Goal: Information Seeking & Learning: Learn about a topic

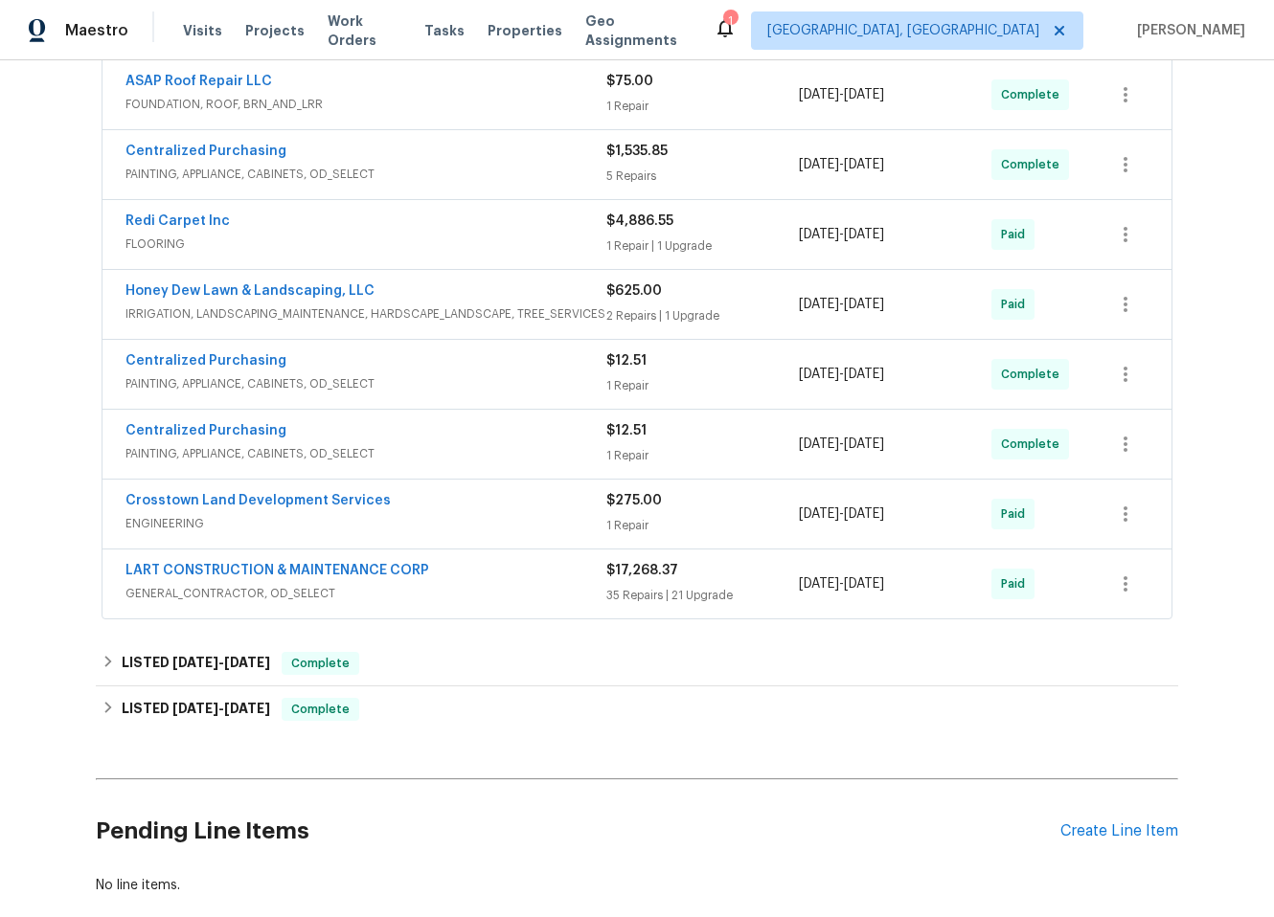
scroll to position [764, 0]
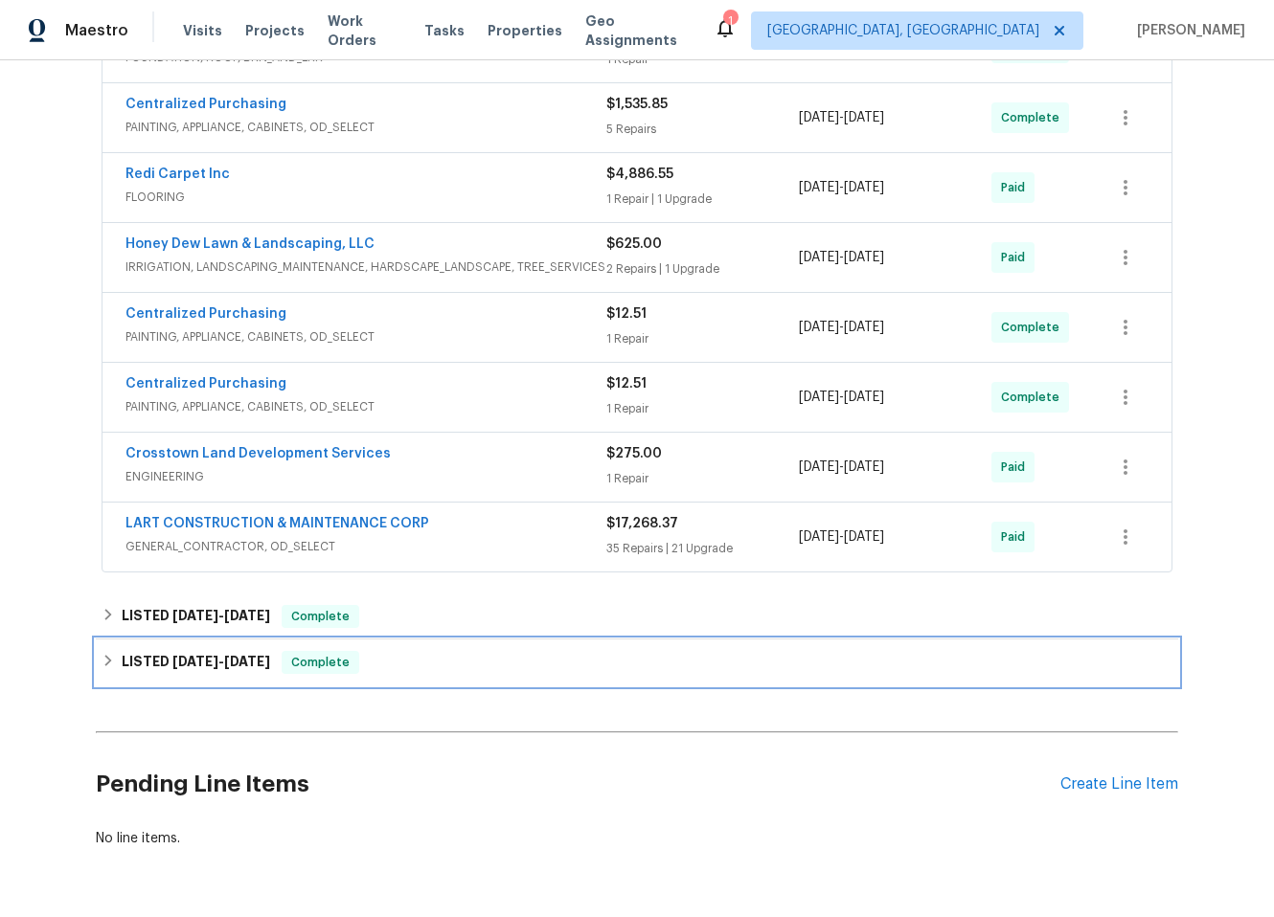
click at [456, 670] on div "LISTED [DATE] - [DATE] Complete" at bounding box center [637, 662] width 1071 height 23
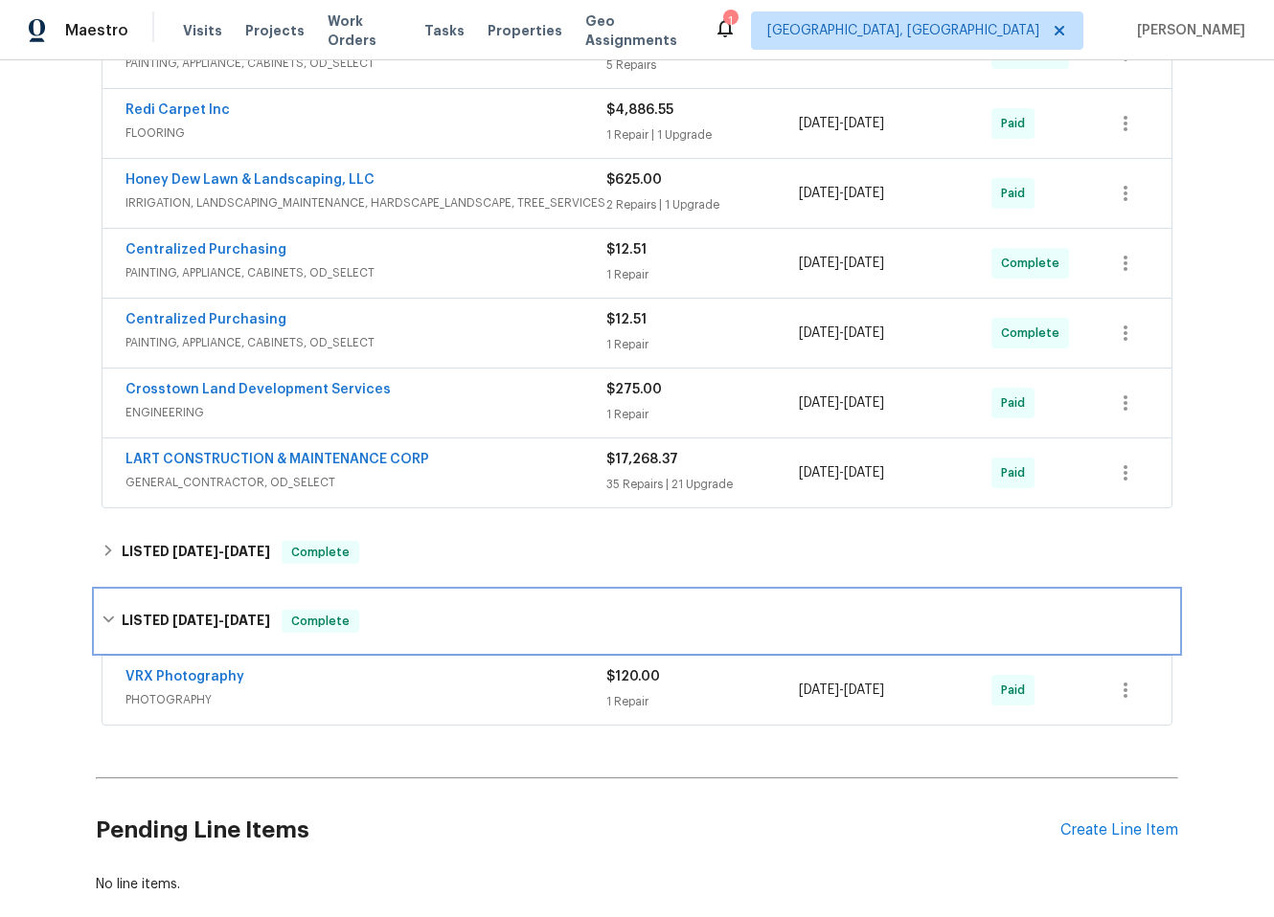
scroll to position [862, 0]
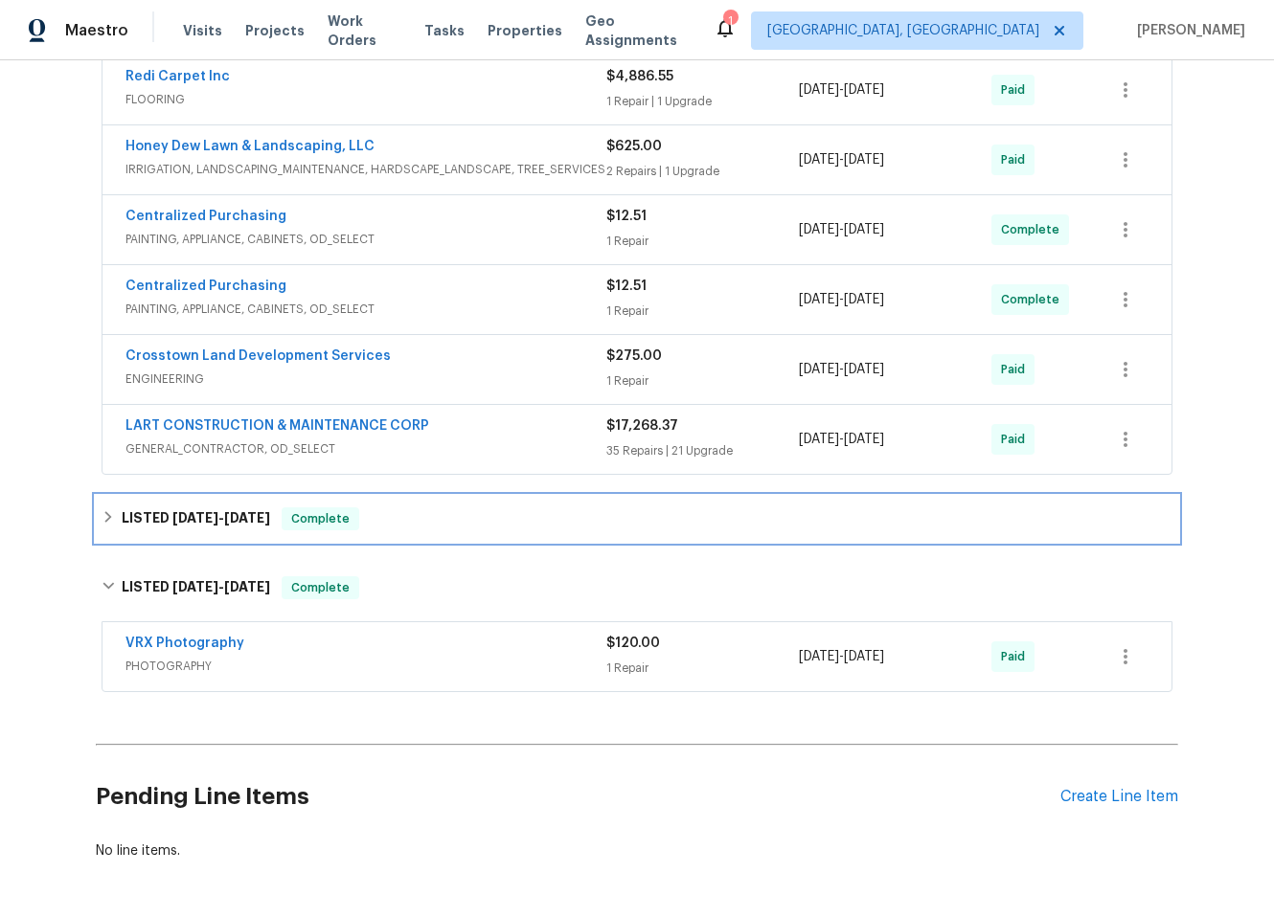
click at [485, 515] on div "LISTED [DATE] - [DATE] Complete" at bounding box center [637, 519] width 1071 height 23
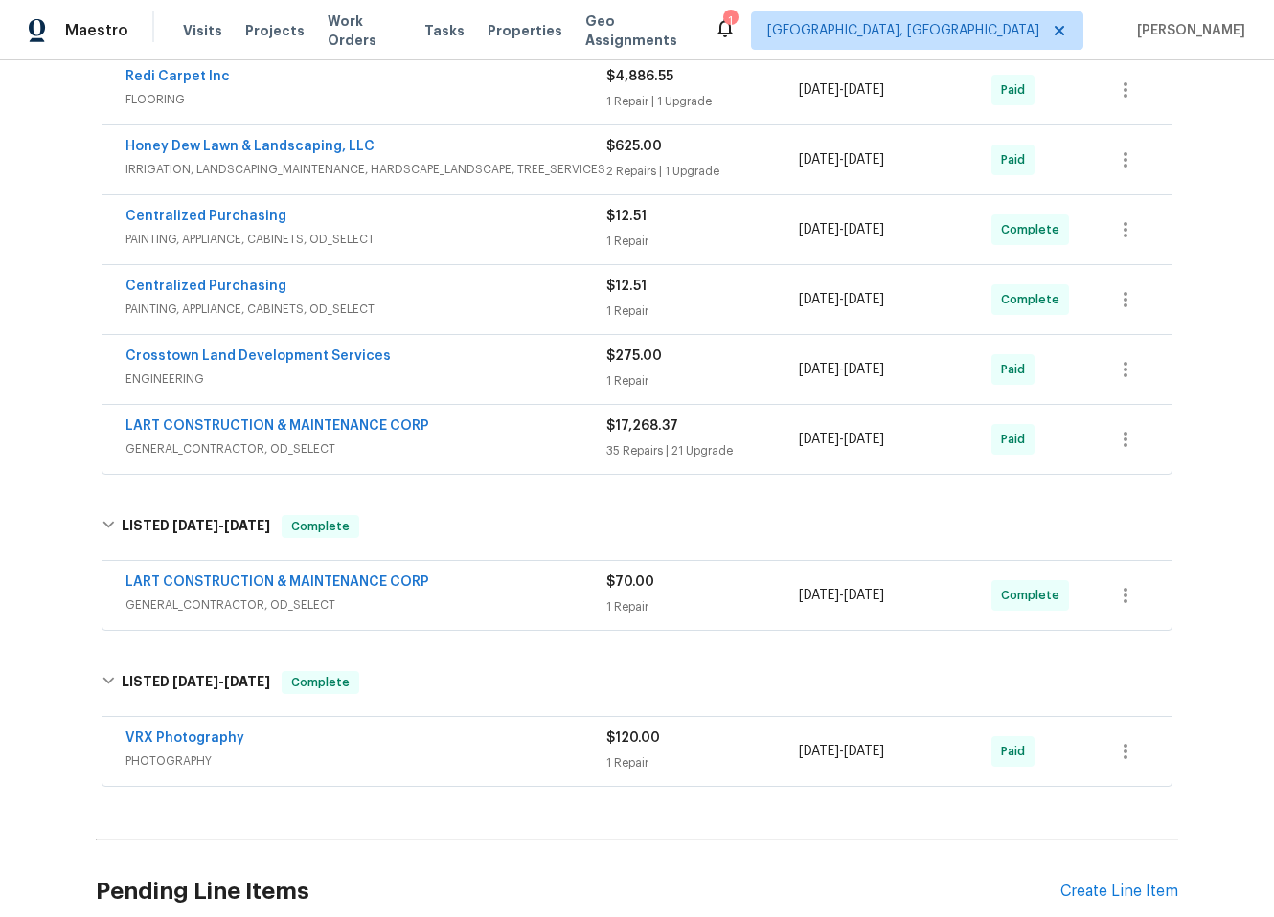
click at [521, 449] on span "GENERAL_CONTRACTOR, OD_SELECT" at bounding box center [365, 449] width 481 height 19
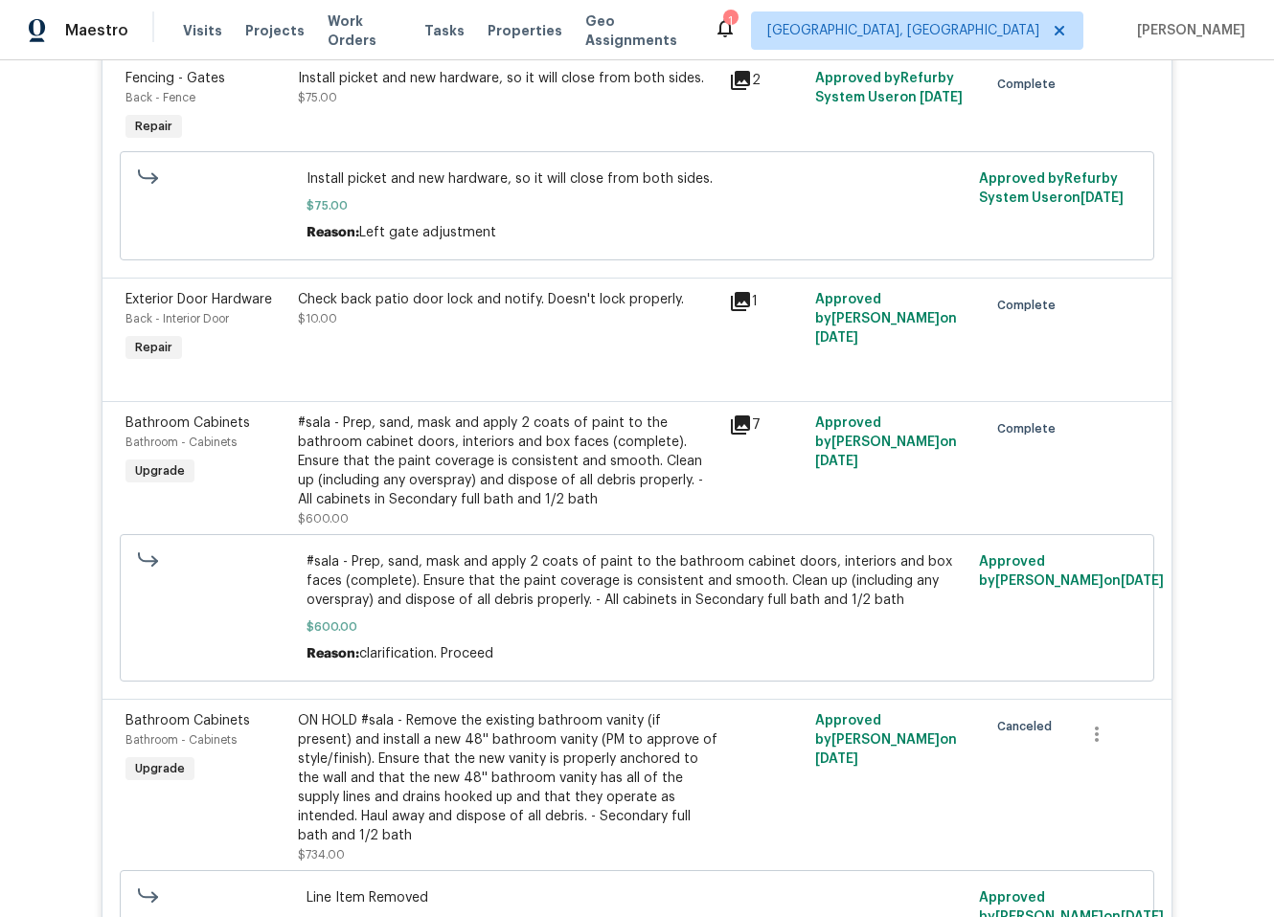
scroll to position [0, 0]
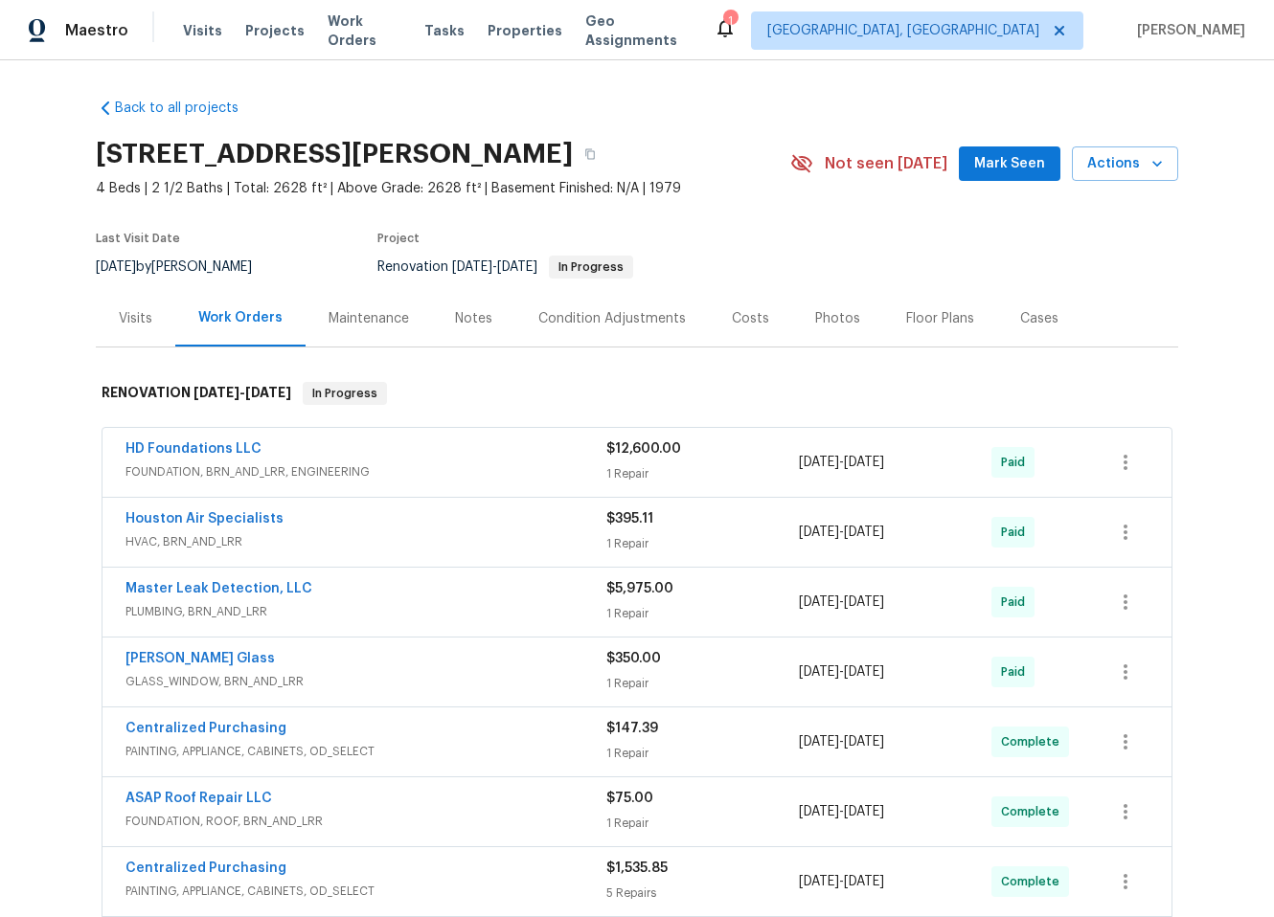
click at [583, 310] on div "Condition Adjustments" at bounding box center [611, 318] width 147 height 19
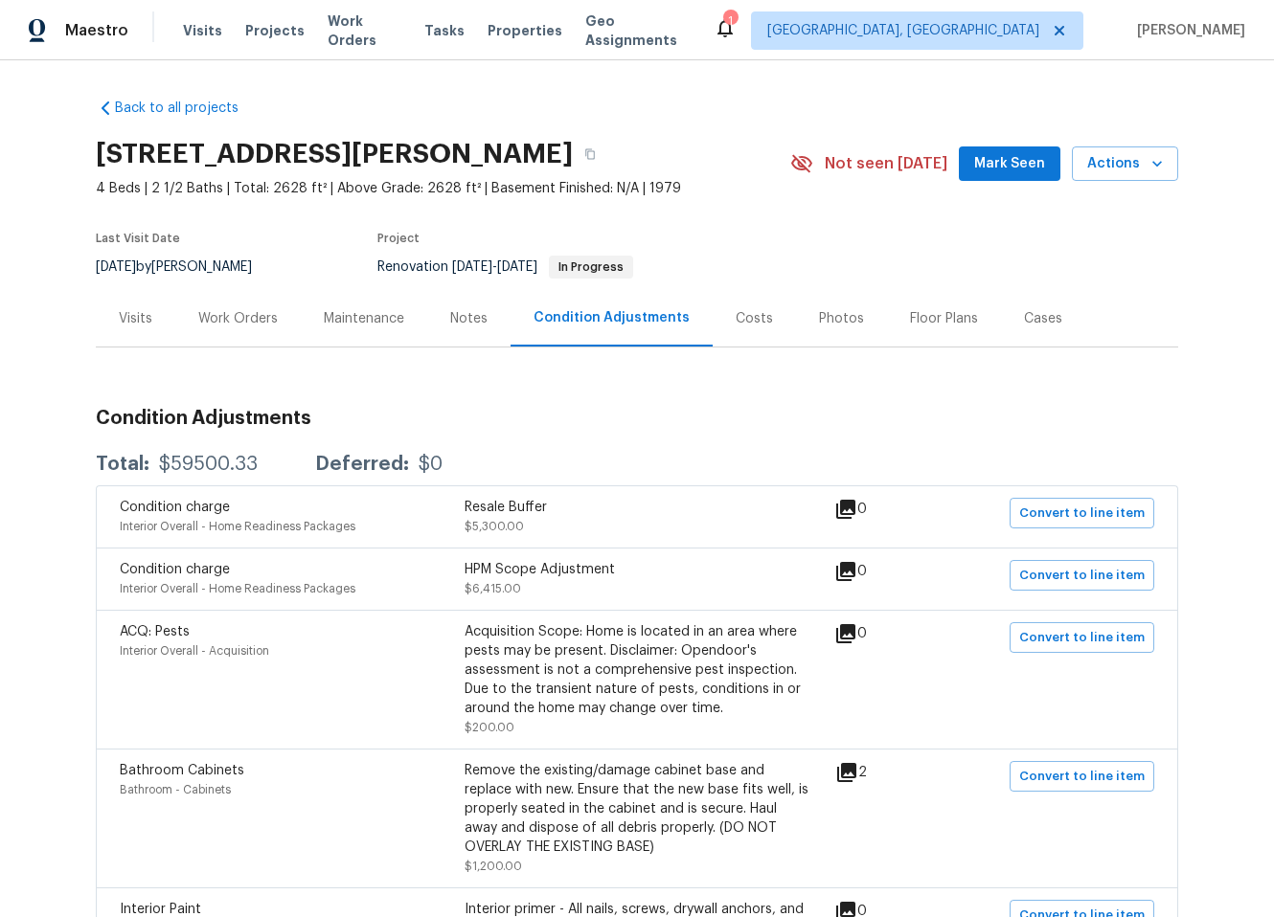
click at [200, 320] on div "Work Orders" at bounding box center [237, 318] width 79 height 19
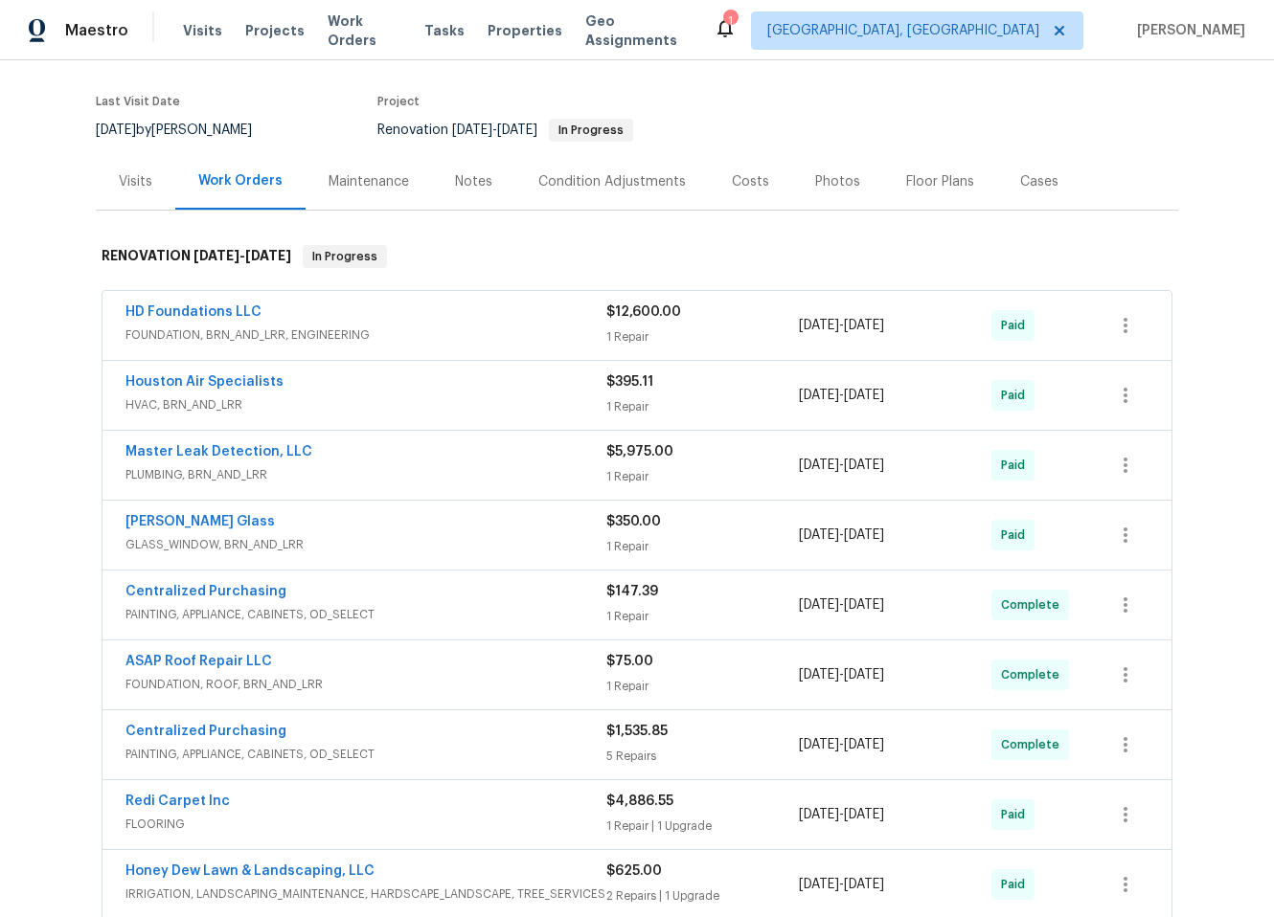
scroll to position [712, 0]
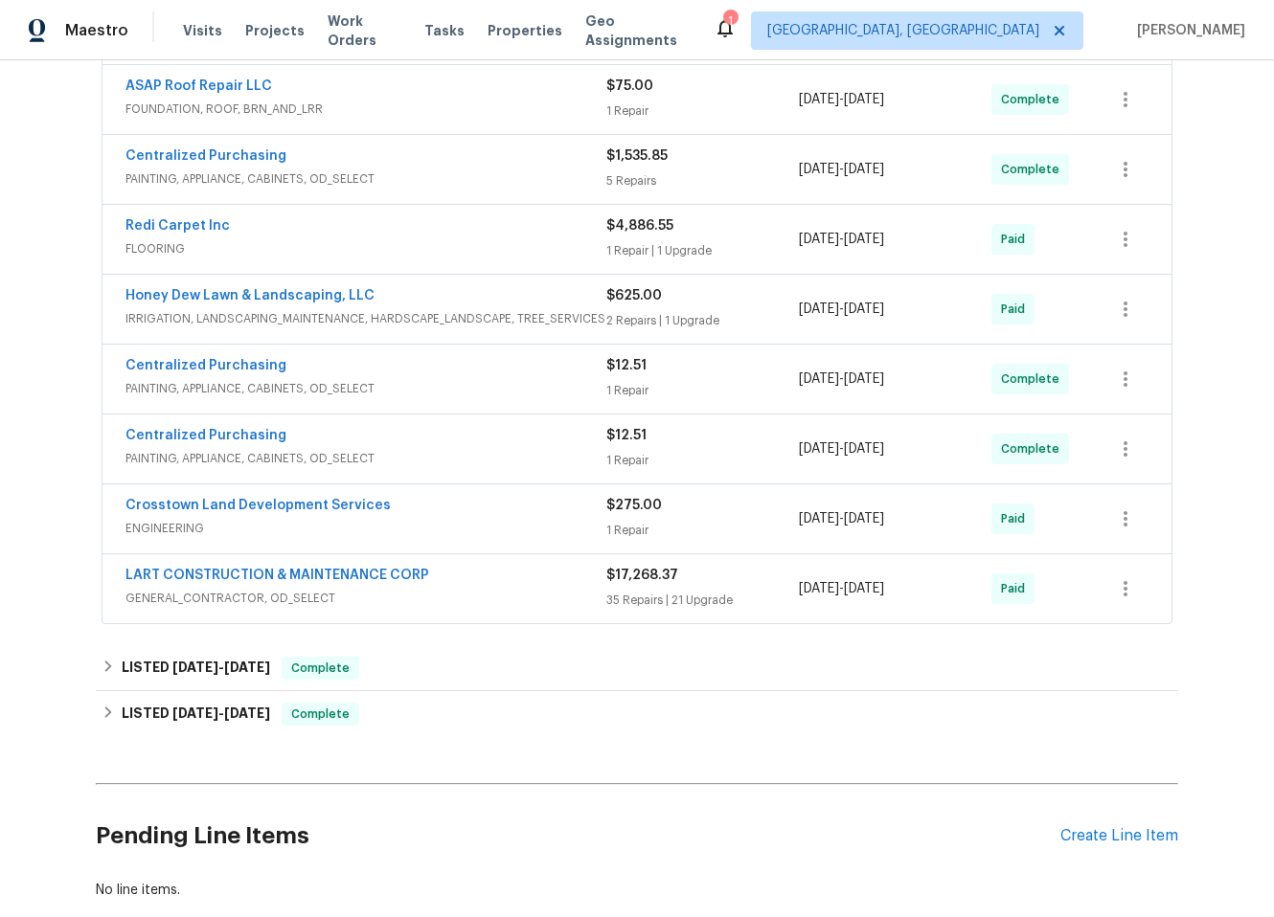
click at [535, 583] on div "LART CONSTRUCTION & MAINTENANCE CORP" at bounding box center [365, 577] width 481 height 23
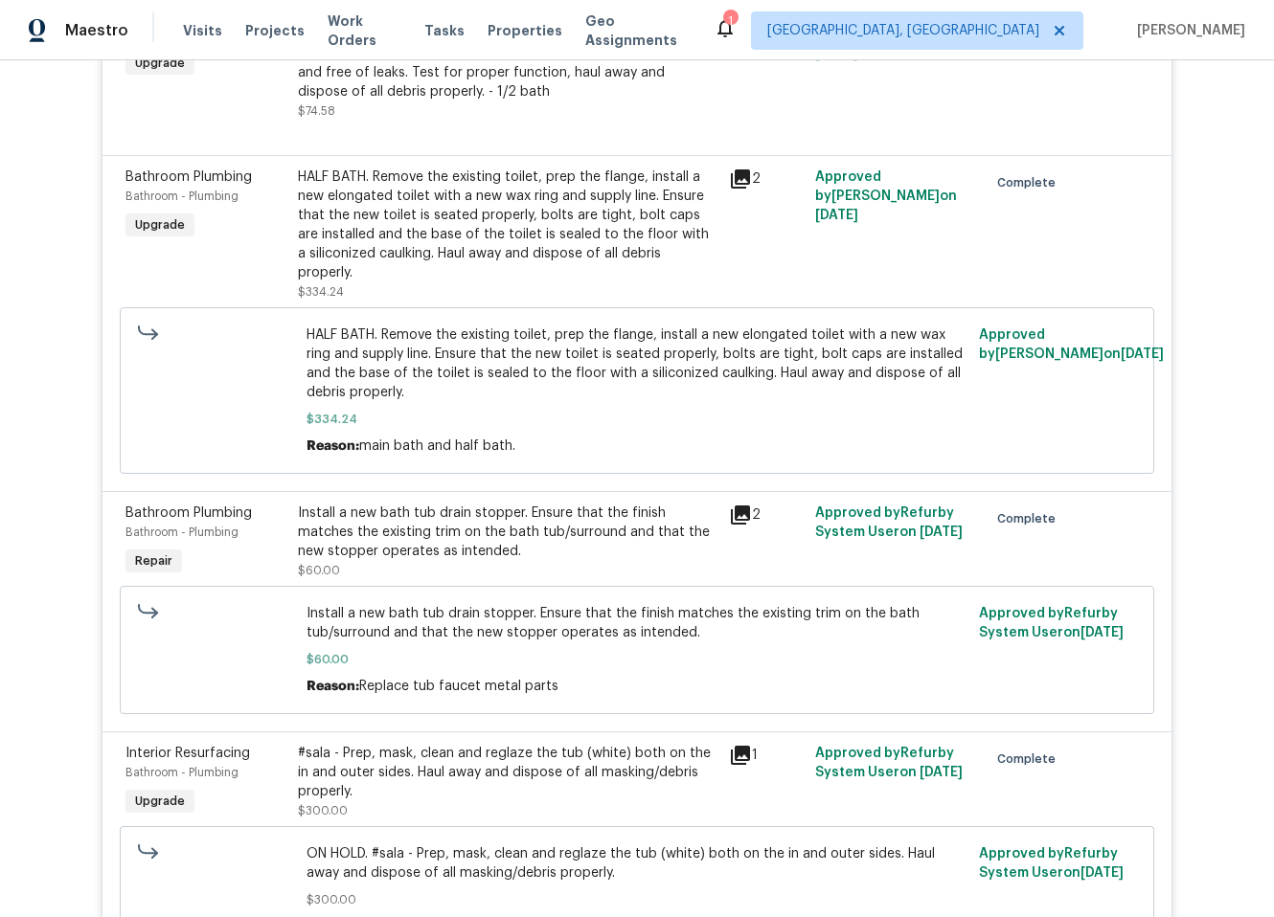
scroll to position [2619, 0]
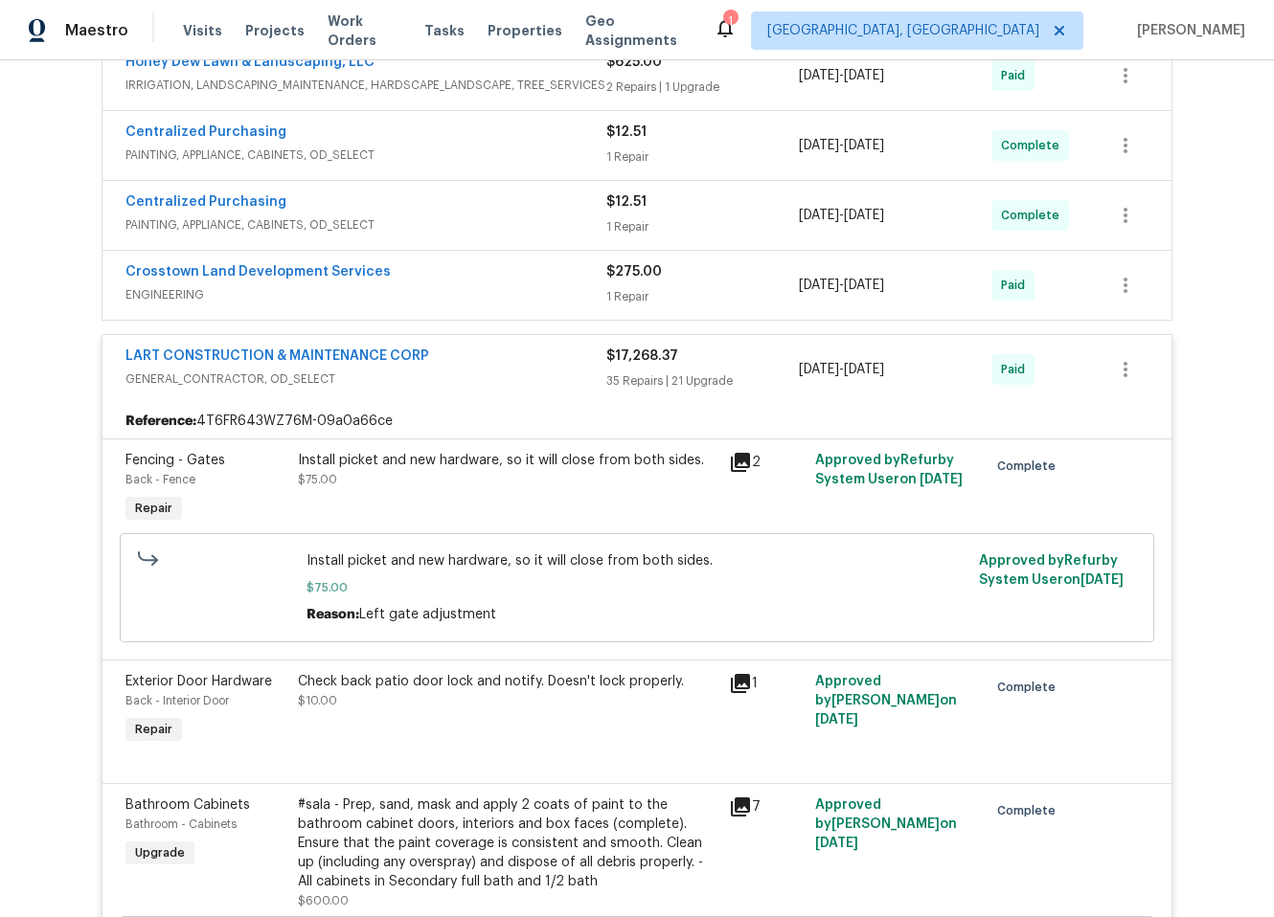
click at [553, 390] on div "LART CONSTRUCTION & MAINTENANCE CORP GENERAL_CONTRACTOR, OD_SELECT" at bounding box center [365, 370] width 481 height 46
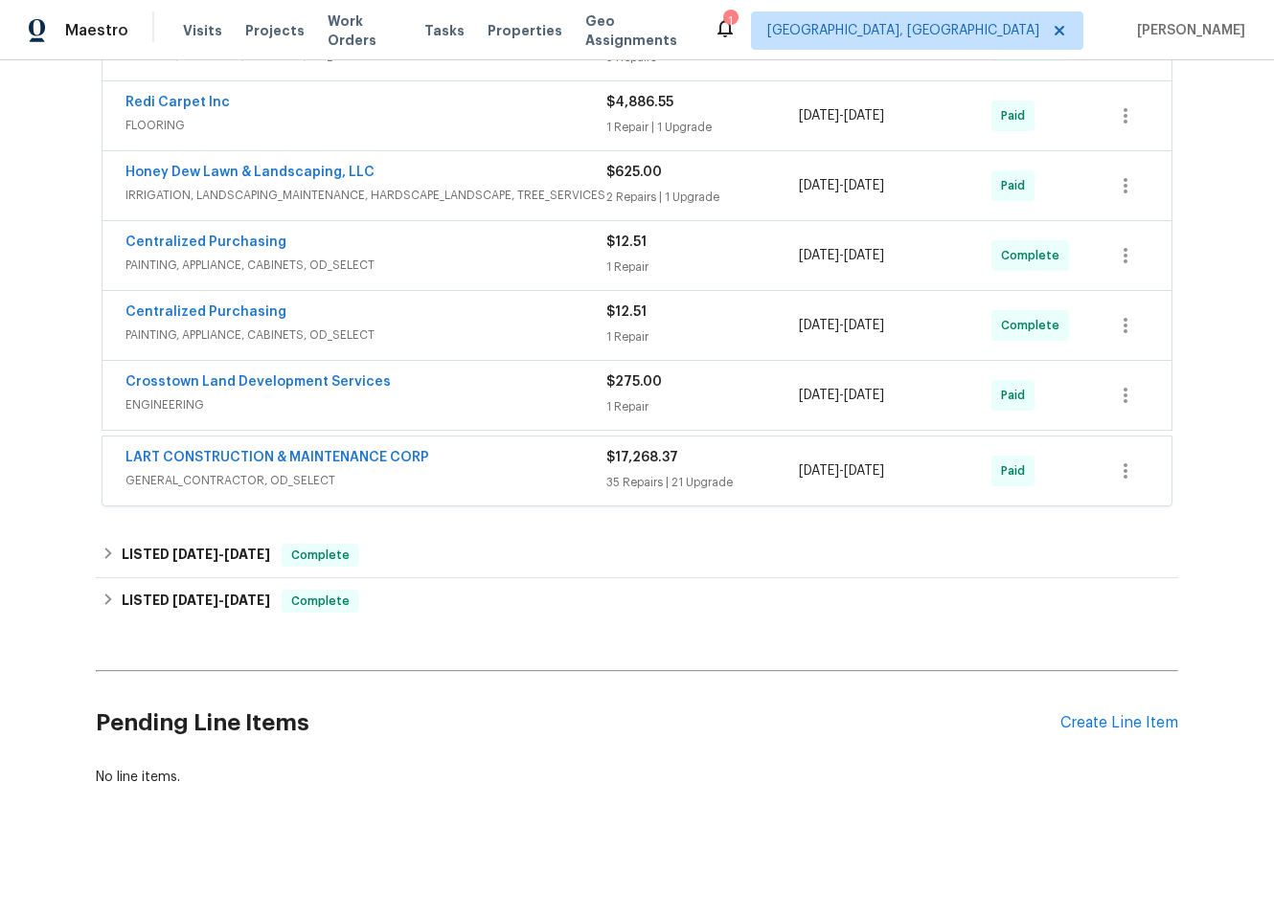
scroll to position [840, 0]
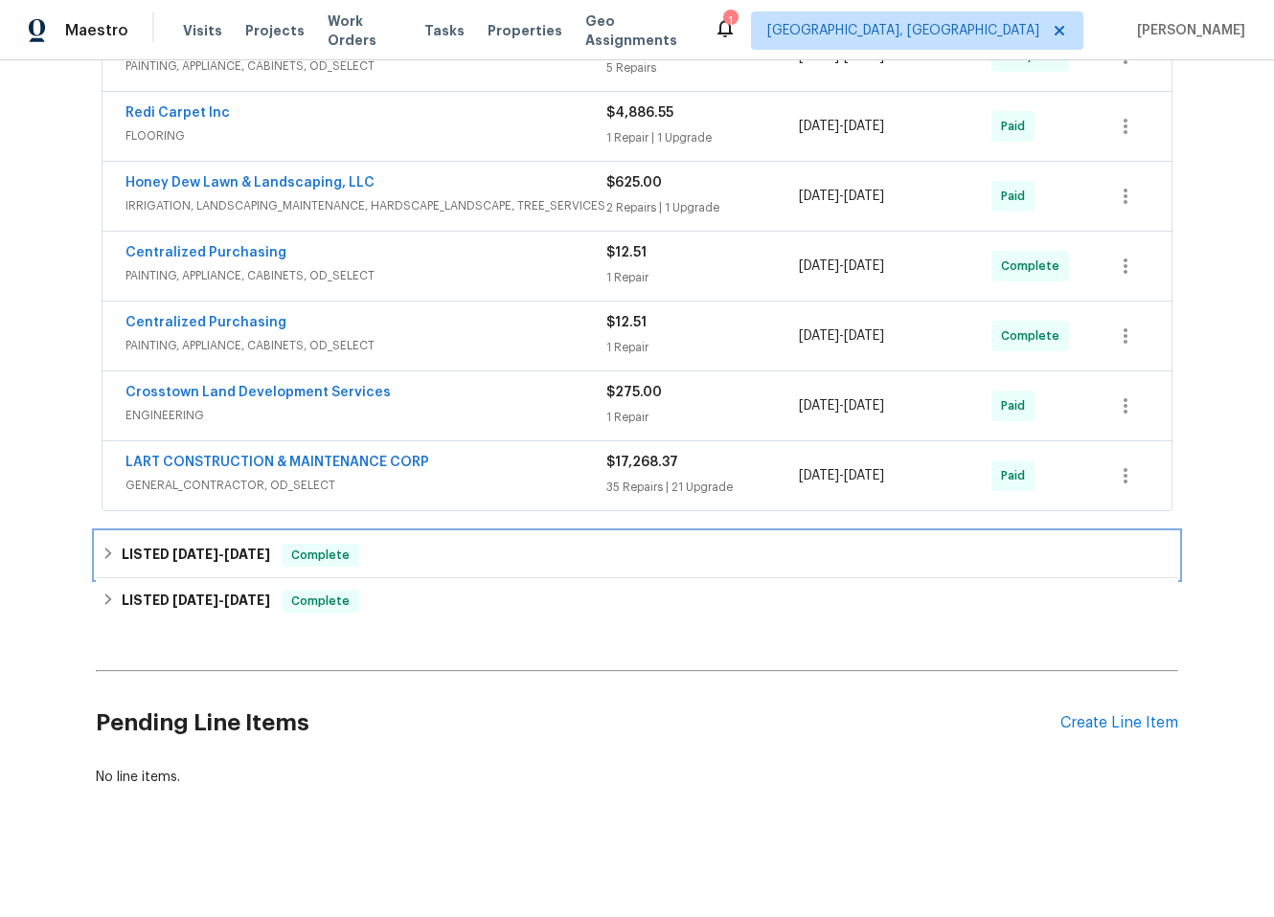
click at [553, 544] on div "LISTED [DATE] - [DATE] Complete" at bounding box center [637, 555] width 1071 height 23
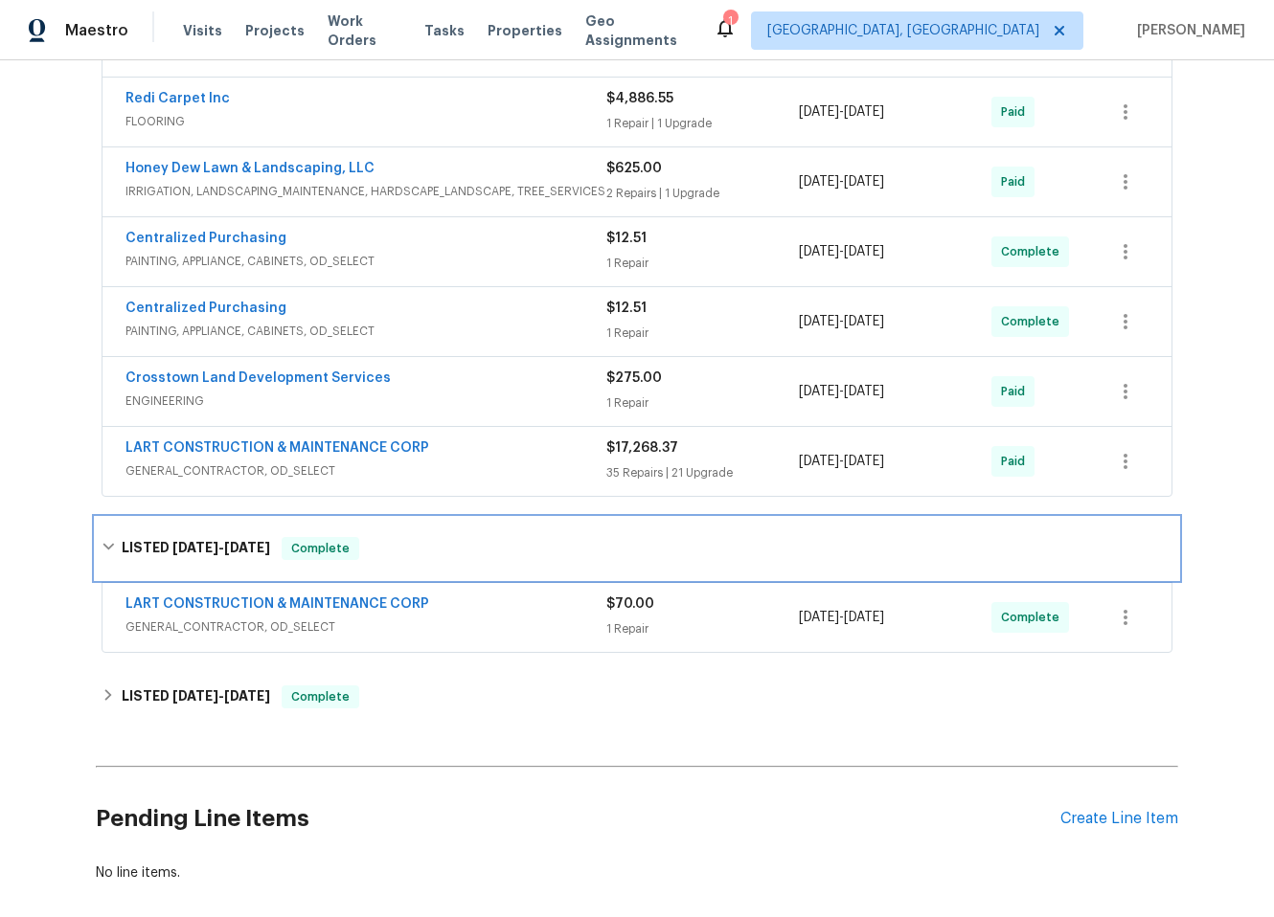
click at [563, 555] on div "LISTED [DATE] - [DATE] Complete" at bounding box center [637, 548] width 1071 height 23
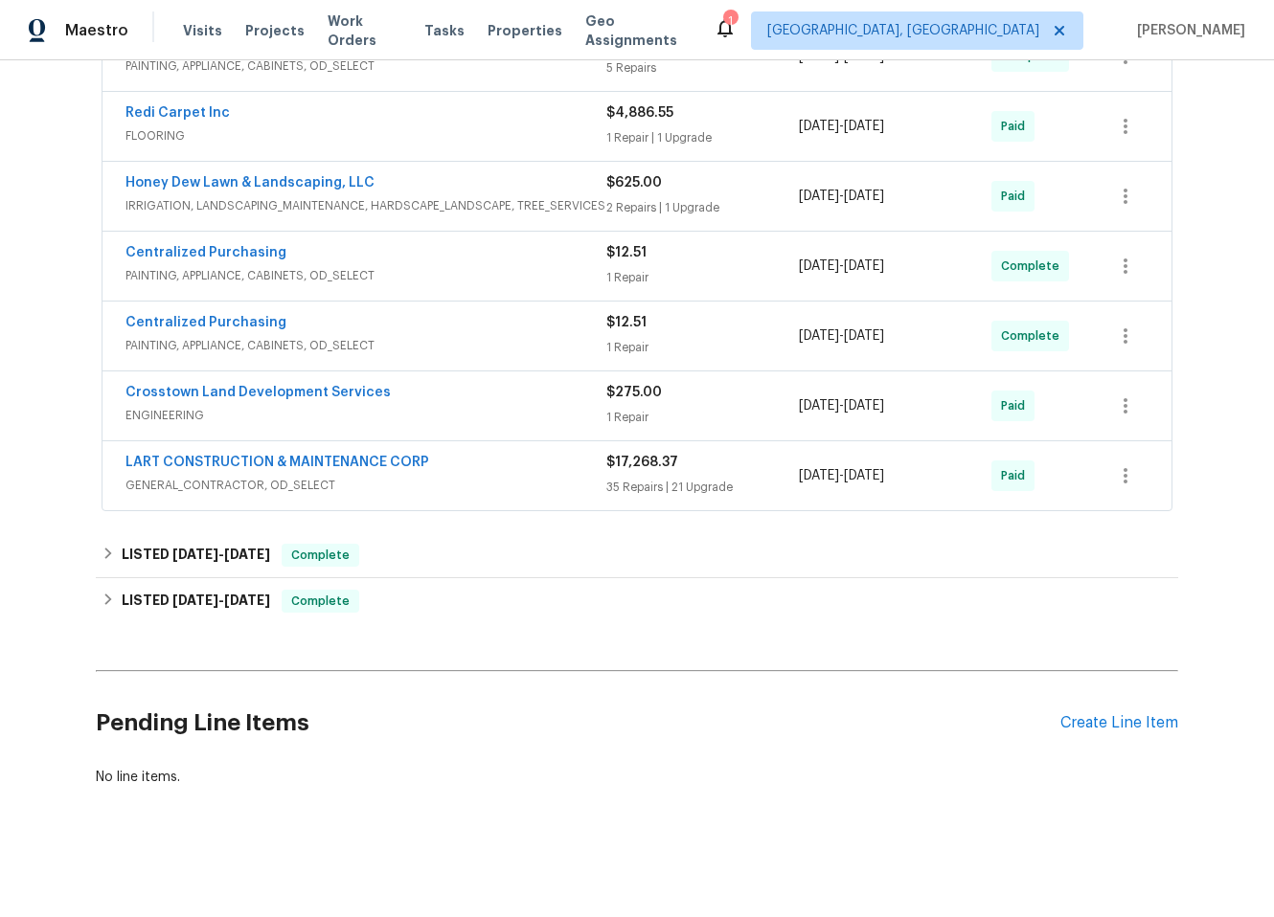
click at [504, 614] on div "Back to all projects [STREET_ADDRESS][PERSON_NAME] 4 Beds | 2 1/2 Baths | Total…" at bounding box center [637, 30] width 1082 height 1545
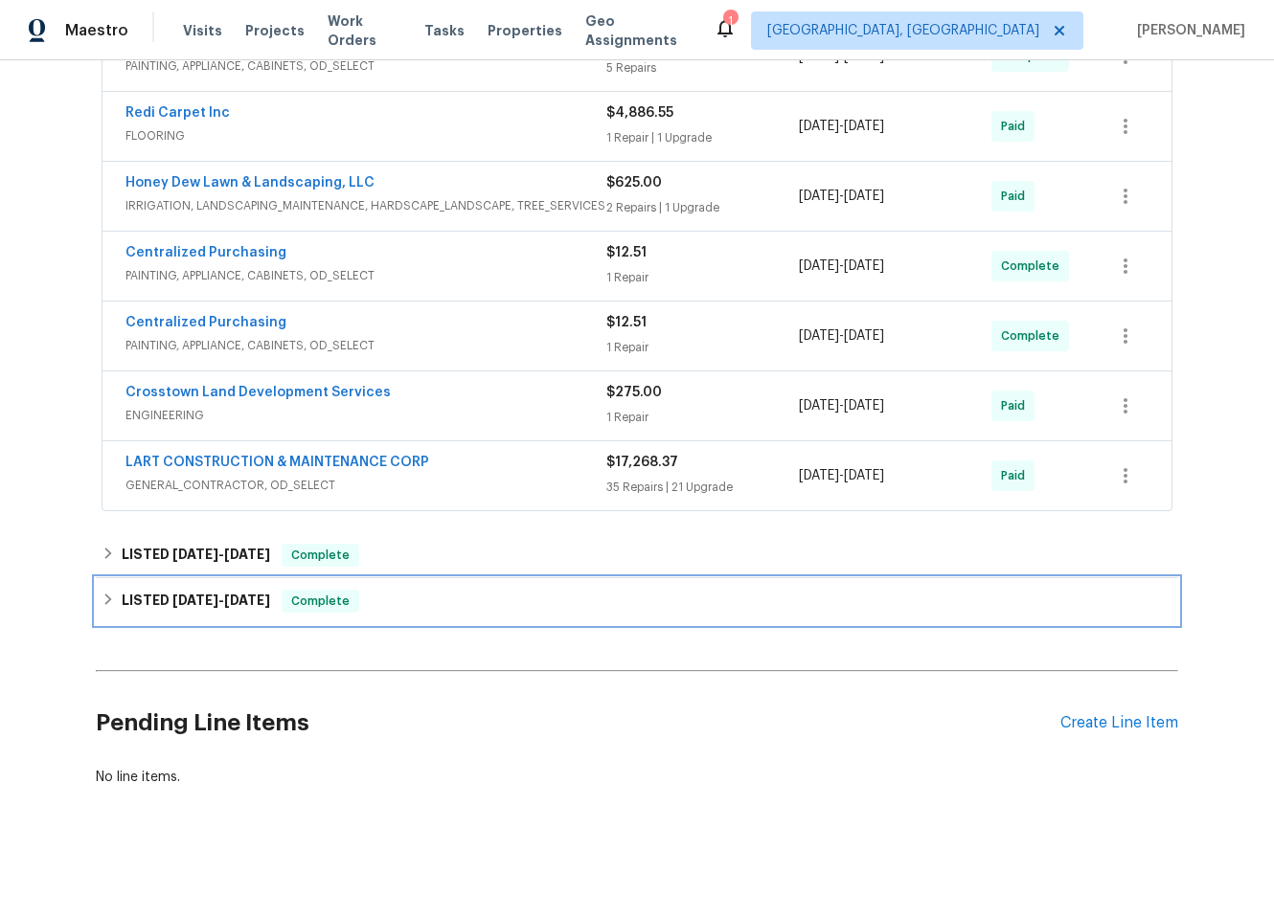
click at [508, 594] on div "LISTED [DATE] - [DATE] Complete" at bounding box center [637, 601] width 1071 height 23
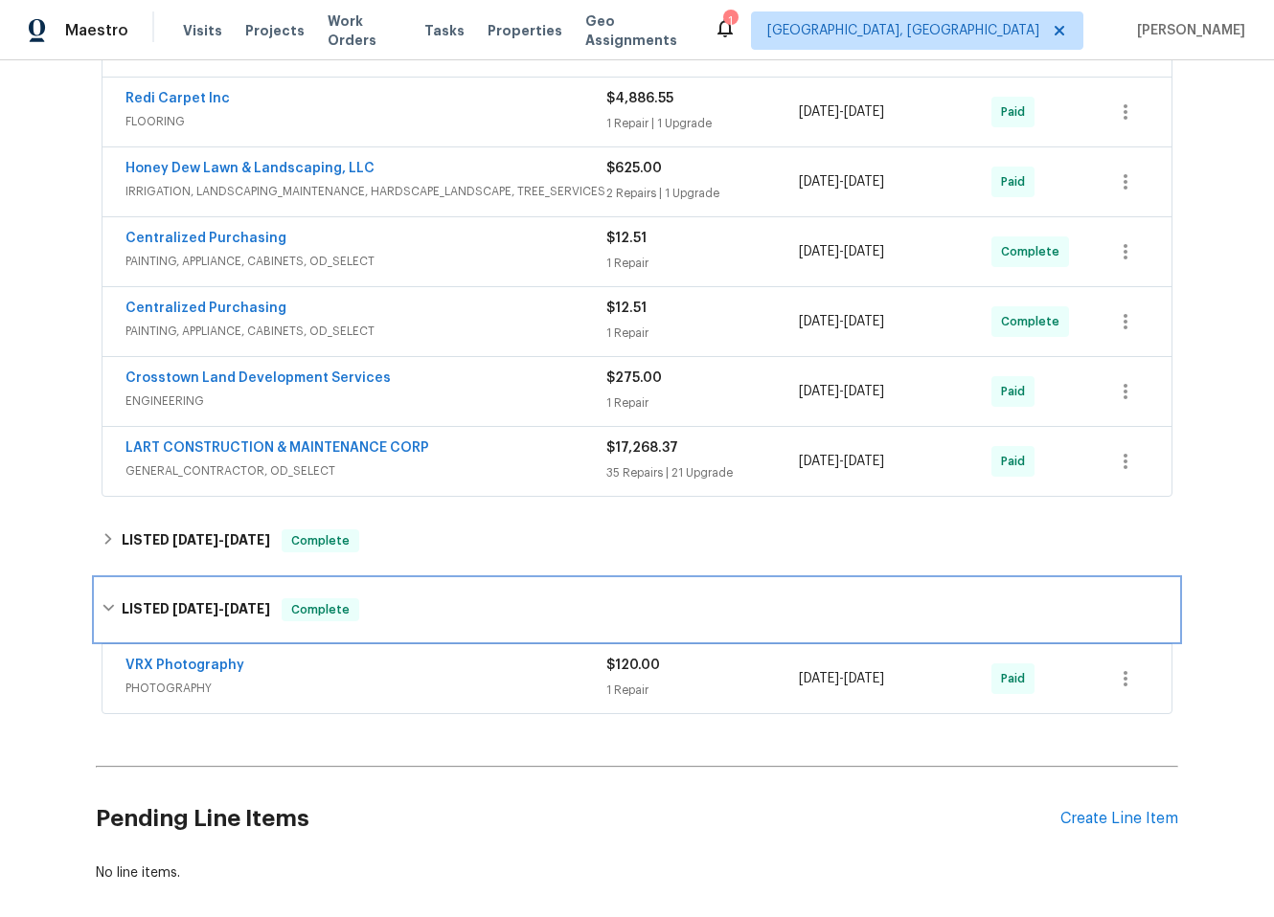
click at [507, 602] on div "LISTED [DATE] - [DATE] Complete" at bounding box center [637, 609] width 1071 height 23
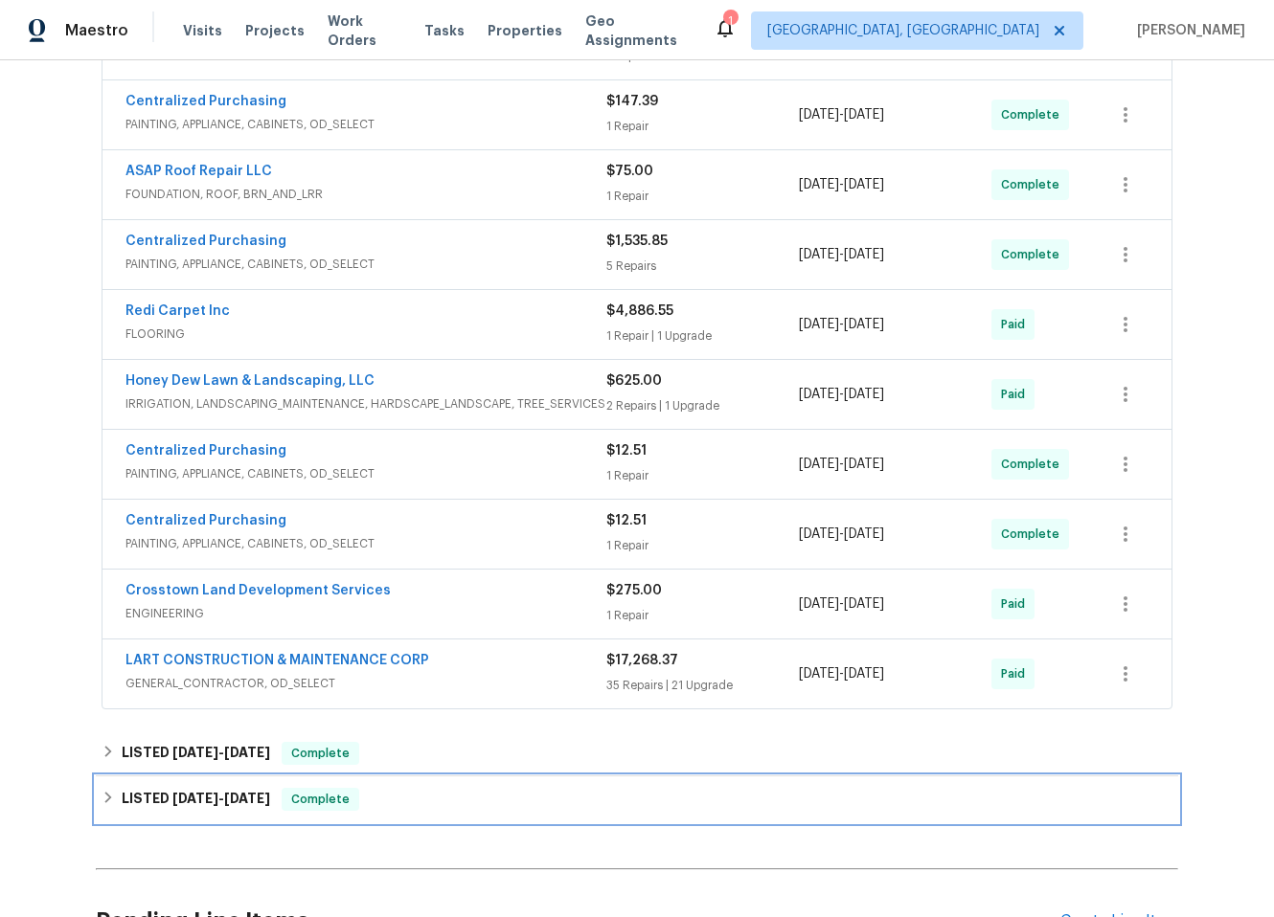
scroll to position [609, 0]
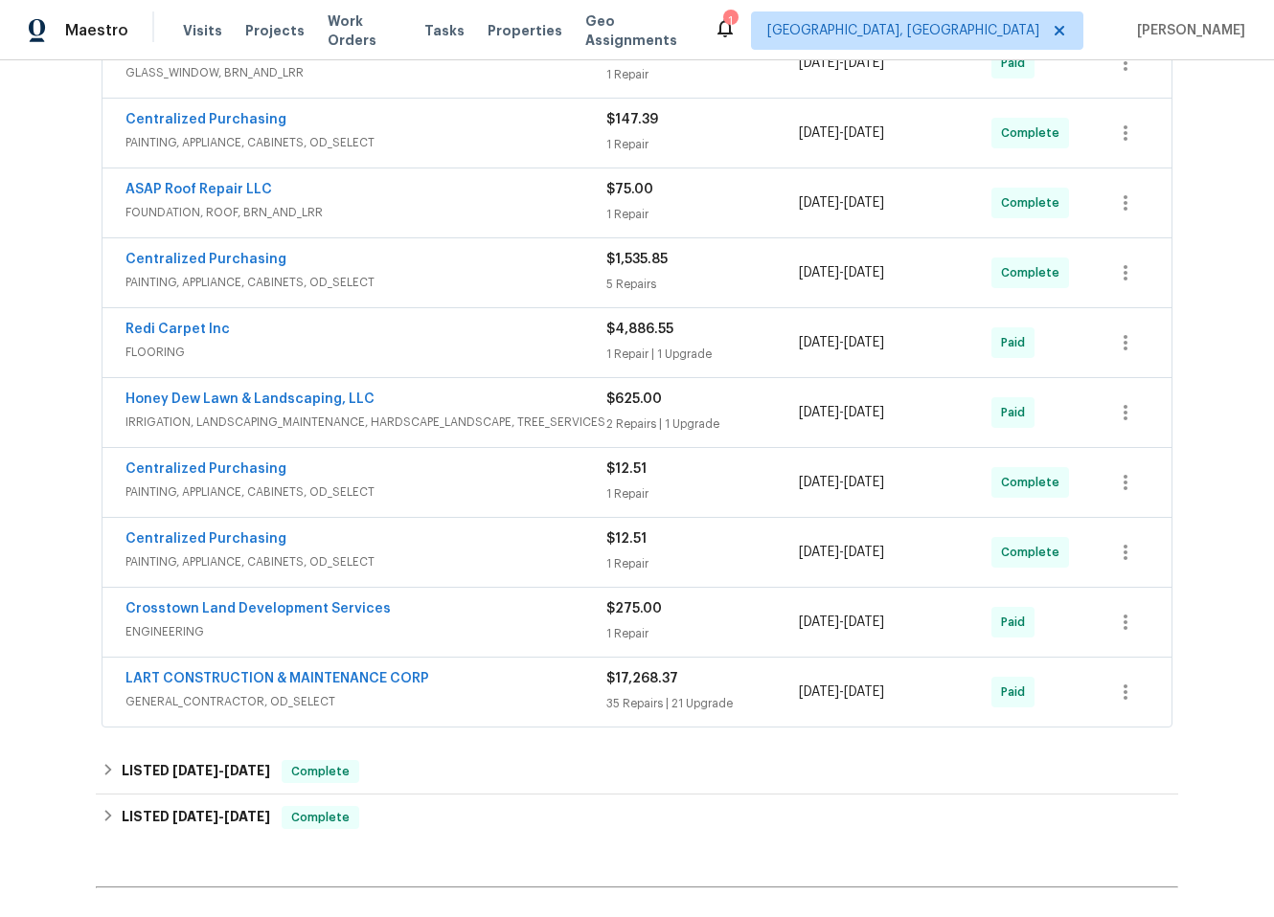
click at [469, 345] on span "FLOORING" at bounding box center [365, 352] width 481 height 19
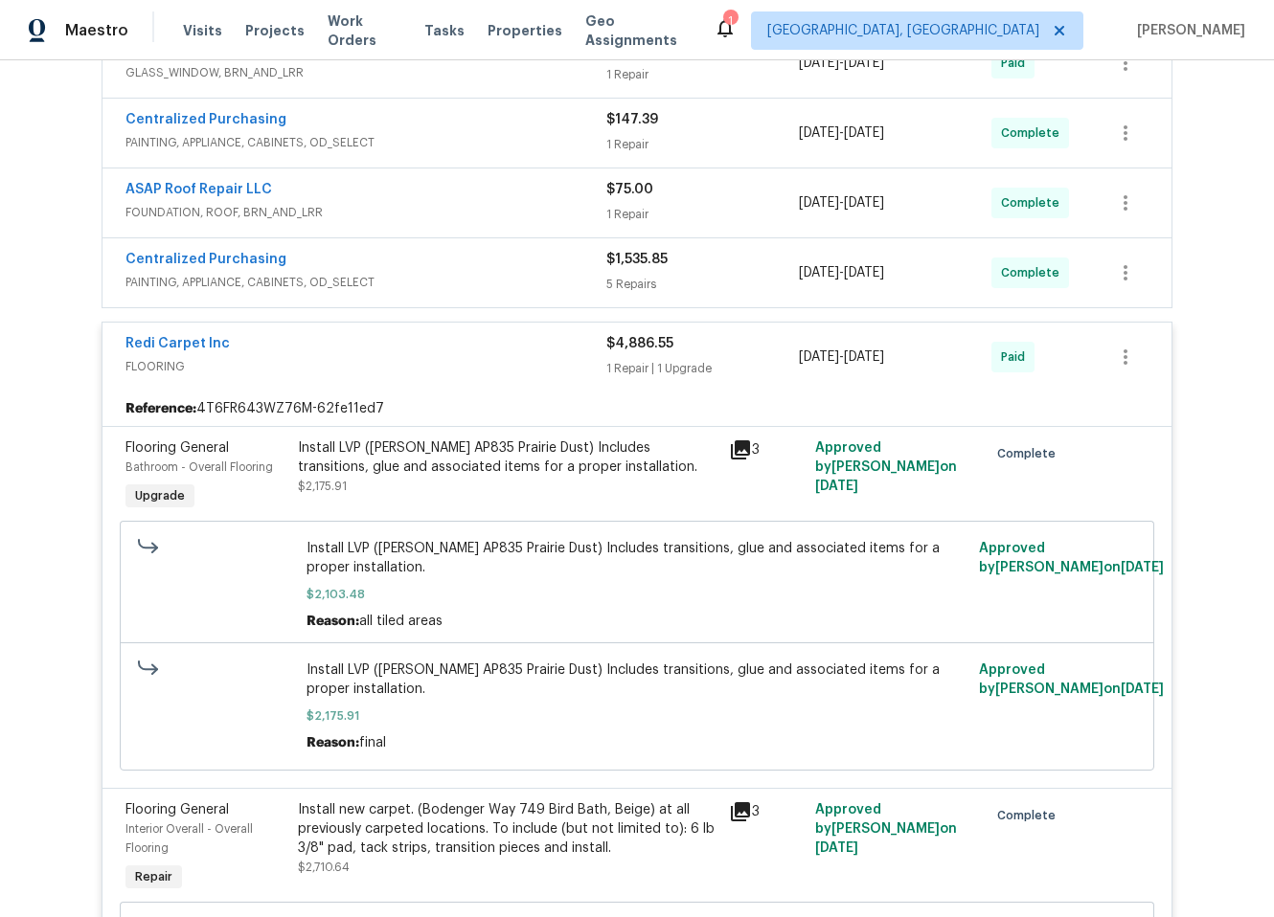
click at [483, 365] on span "FLOORING" at bounding box center [365, 366] width 481 height 19
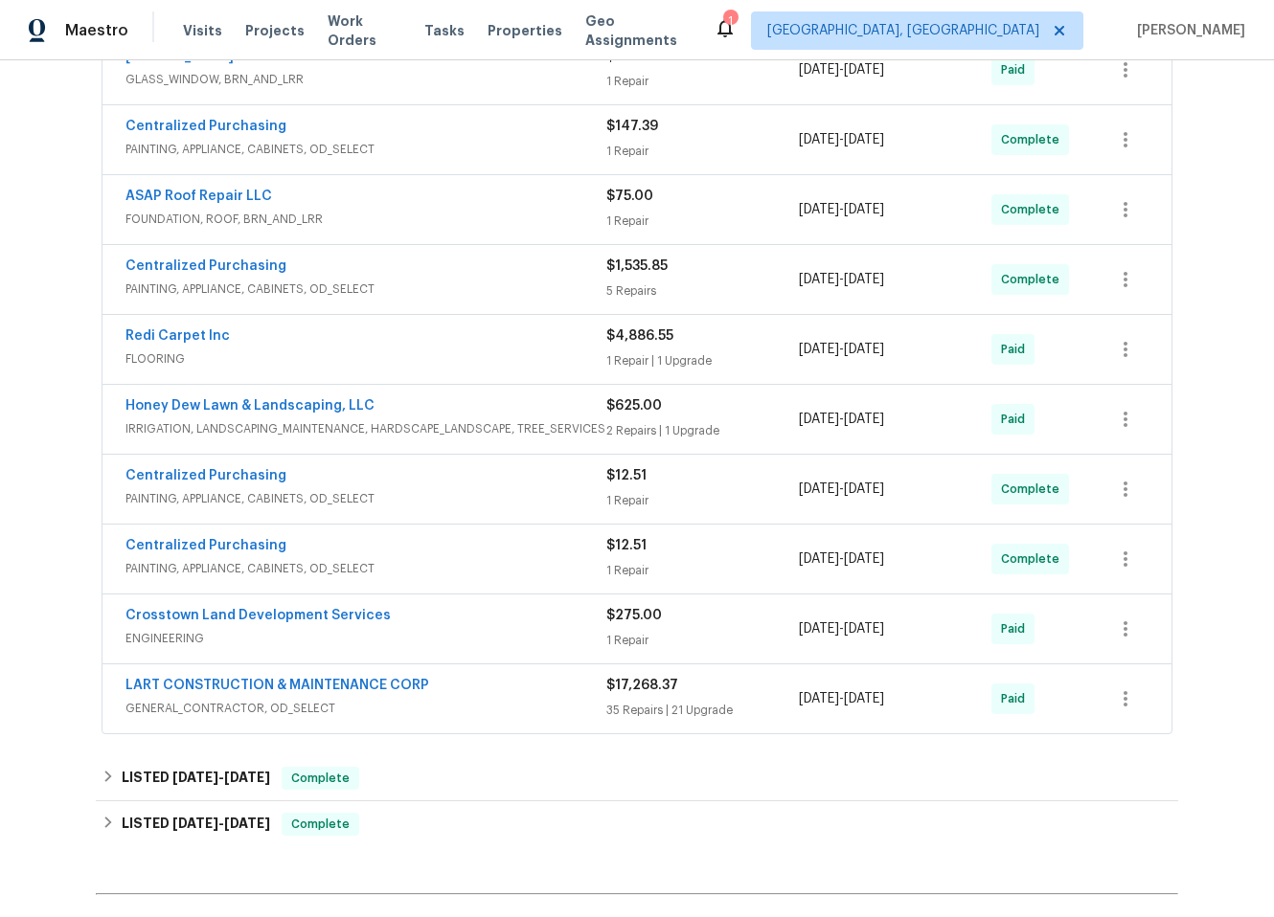
scroll to position [538, 0]
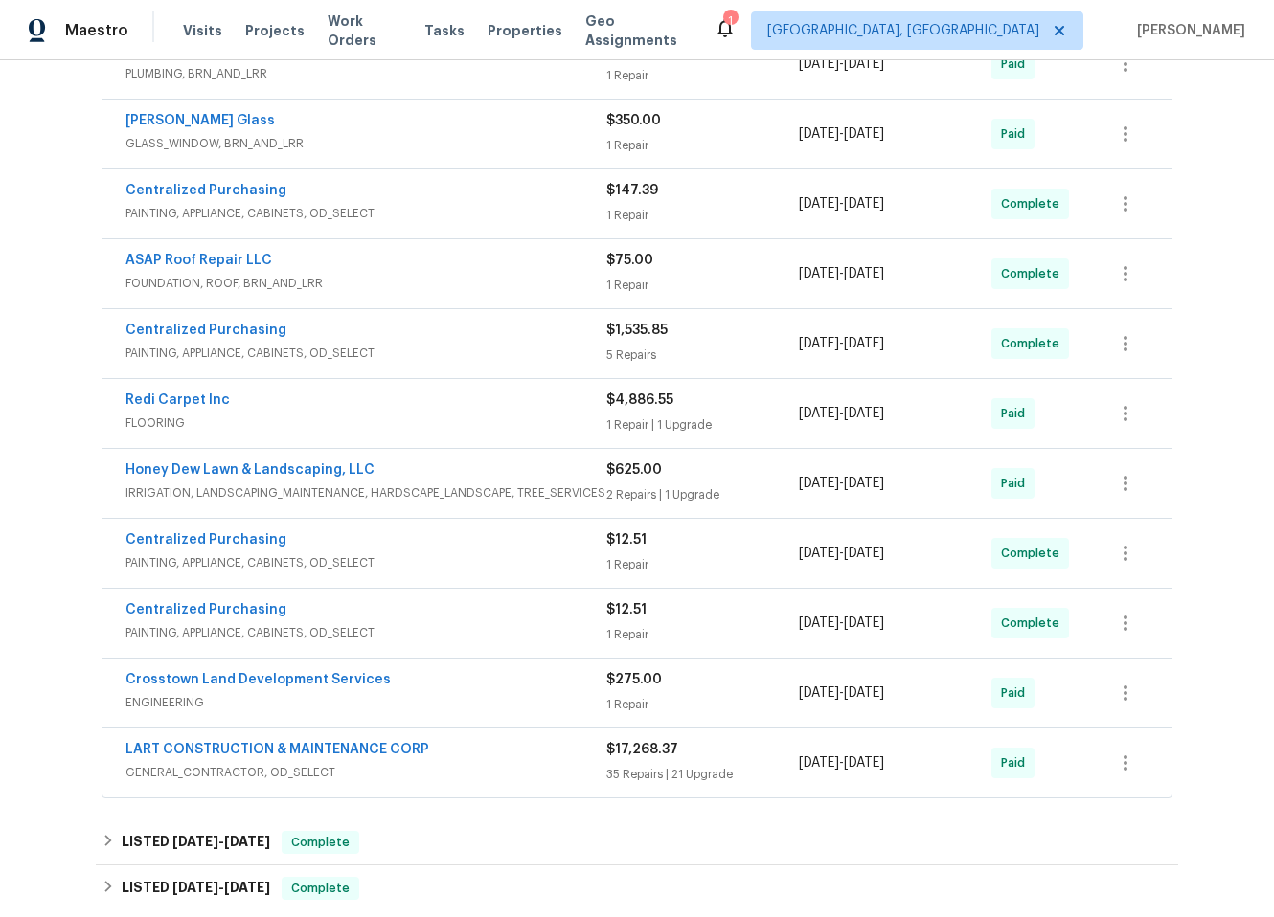
click at [493, 324] on div "Centralized Purchasing" at bounding box center [365, 332] width 481 height 23
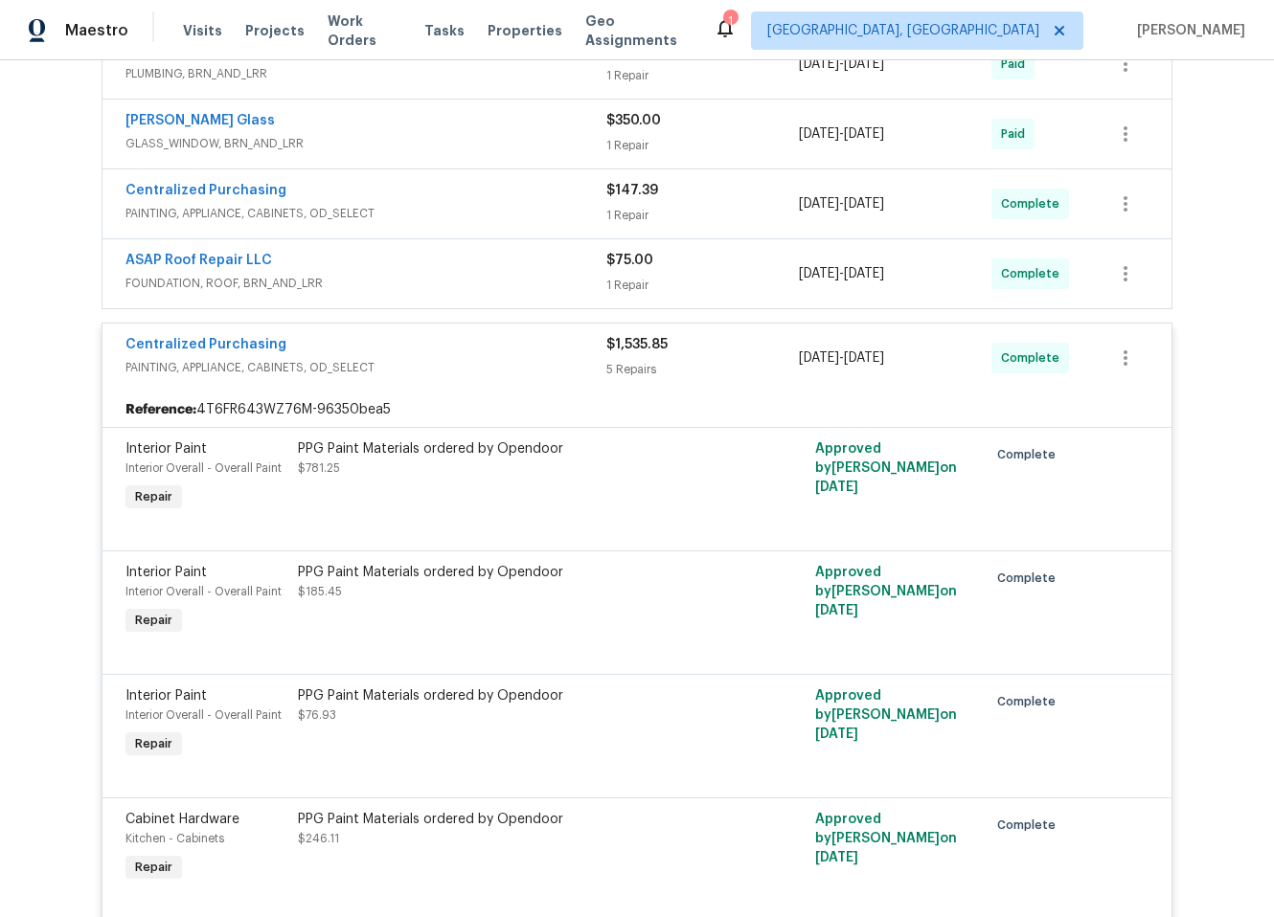
click at [494, 346] on div "Centralized Purchasing" at bounding box center [365, 346] width 481 height 23
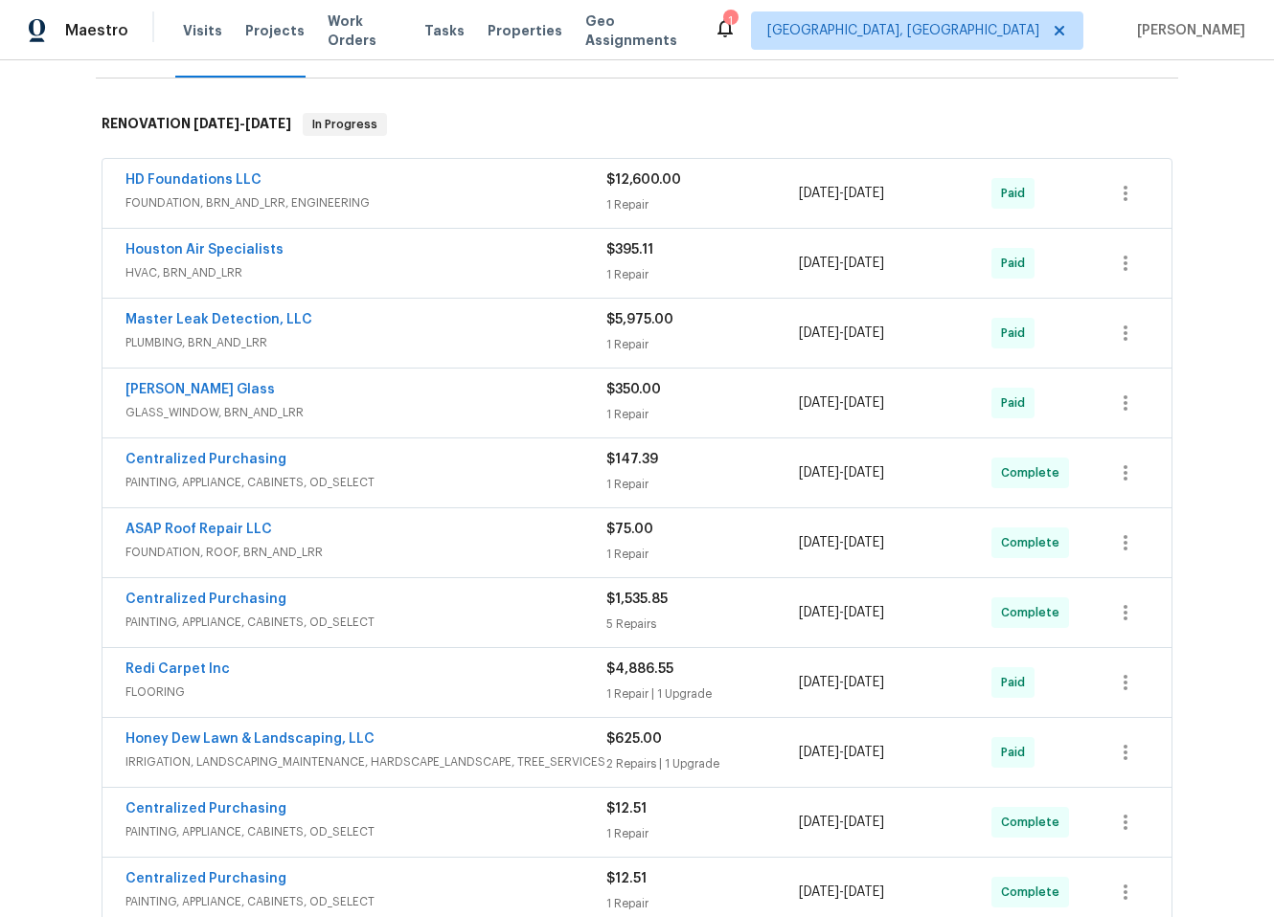
scroll to position [268, 0]
click at [445, 324] on div "Master Leak Detection, LLC" at bounding box center [365, 322] width 481 height 23
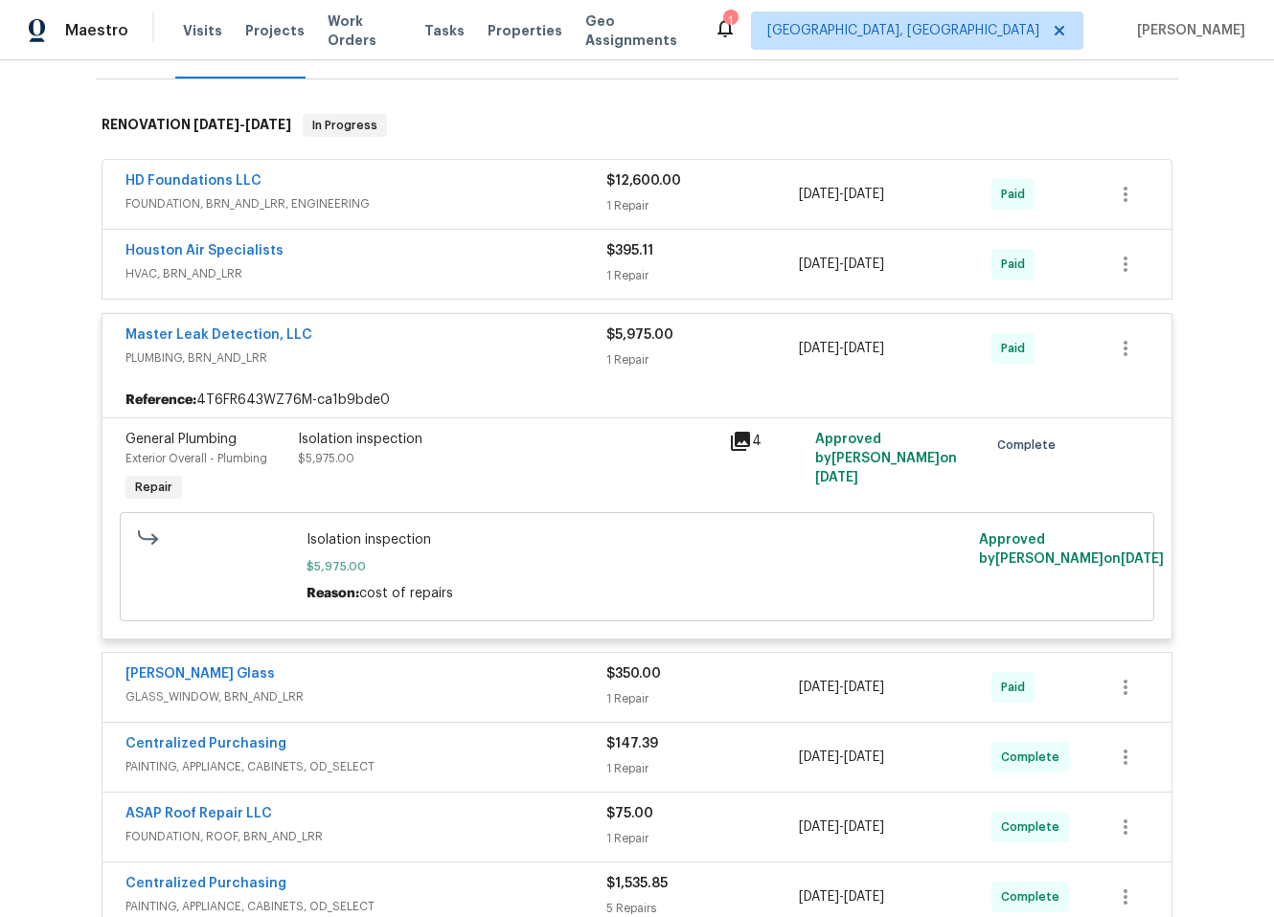
click at [535, 334] on div "Master Leak Detection, LLC" at bounding box center [365, 337] width 481 height 23
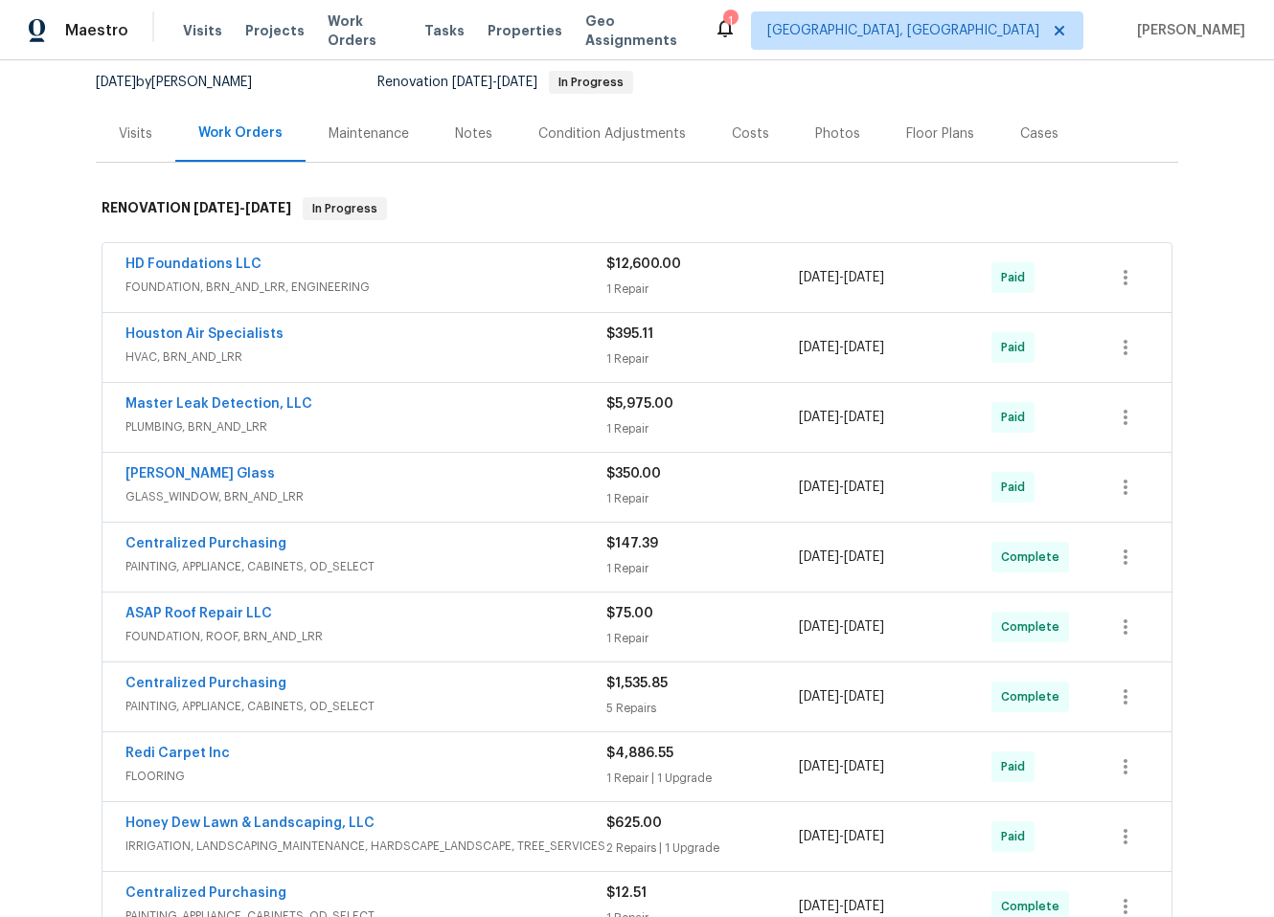
scroll to position [179, 0]
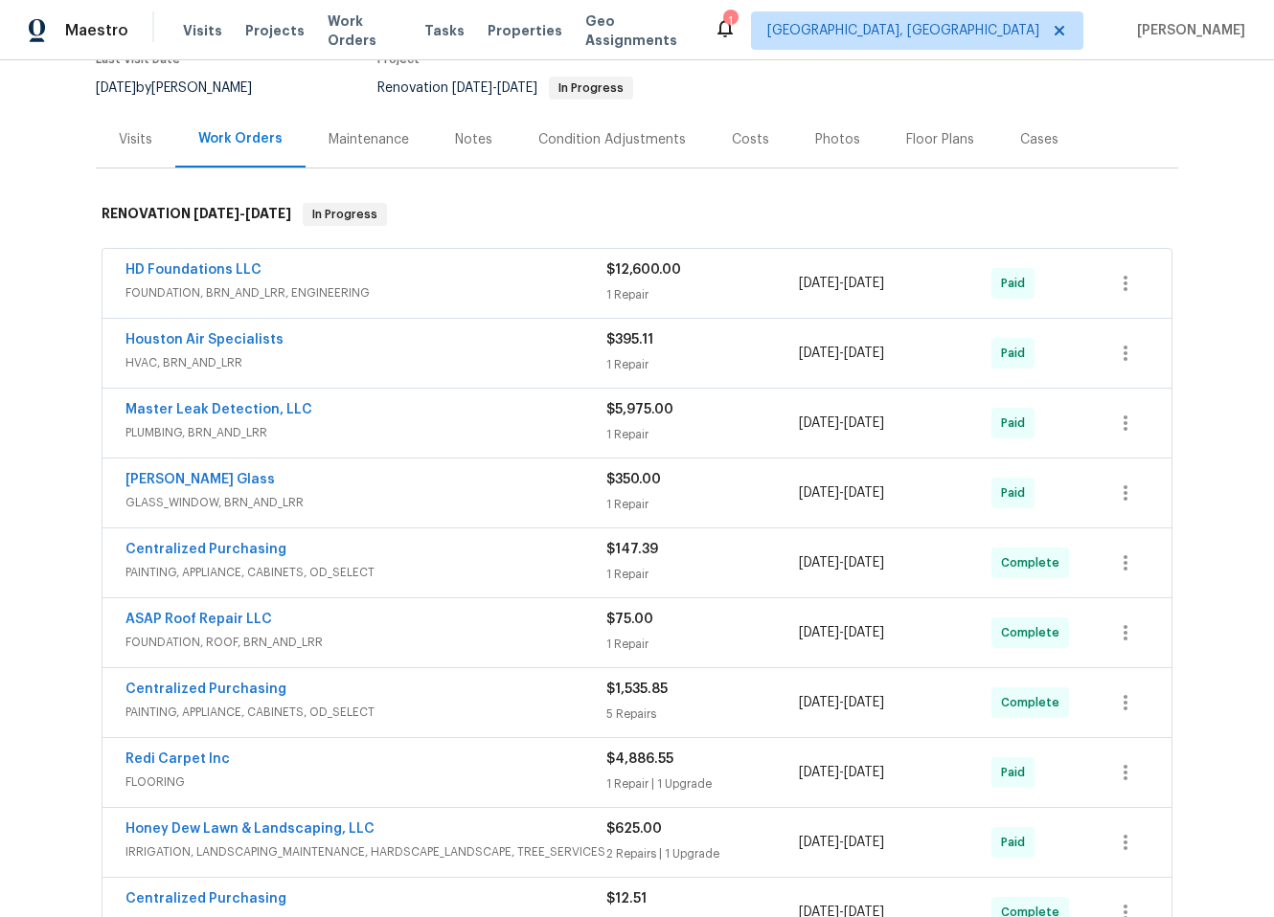
click at [445, 341] on div "Houston Air Specialists" at bounding box center [365, 341] width 481 height 23
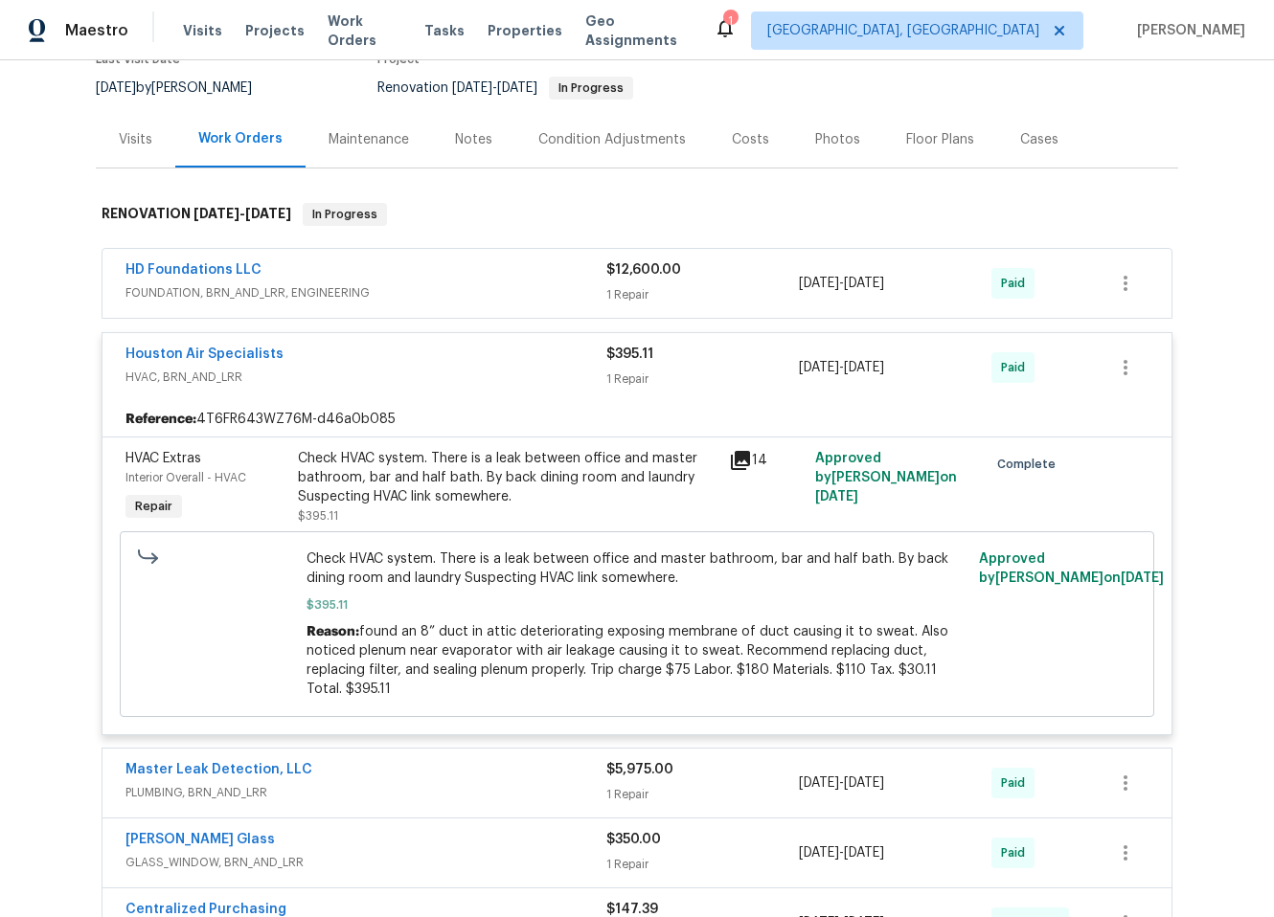
click at [455, 370] on span "HVAC, BRN_AND_LRR" at bounding box center [365, 377] width 481 height 19
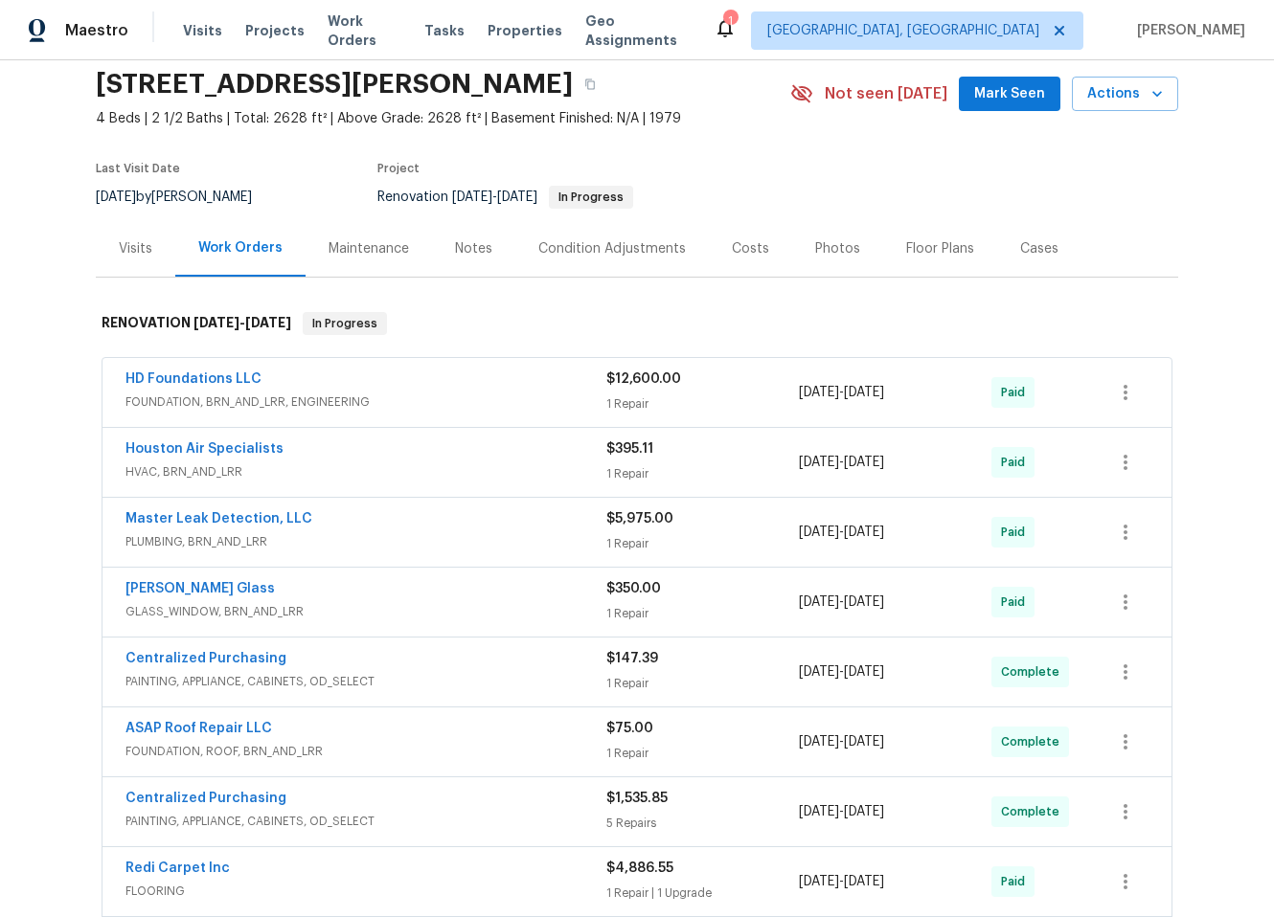
scroll to position [0, 0]
